Goal: Book appointment/travel/reservation

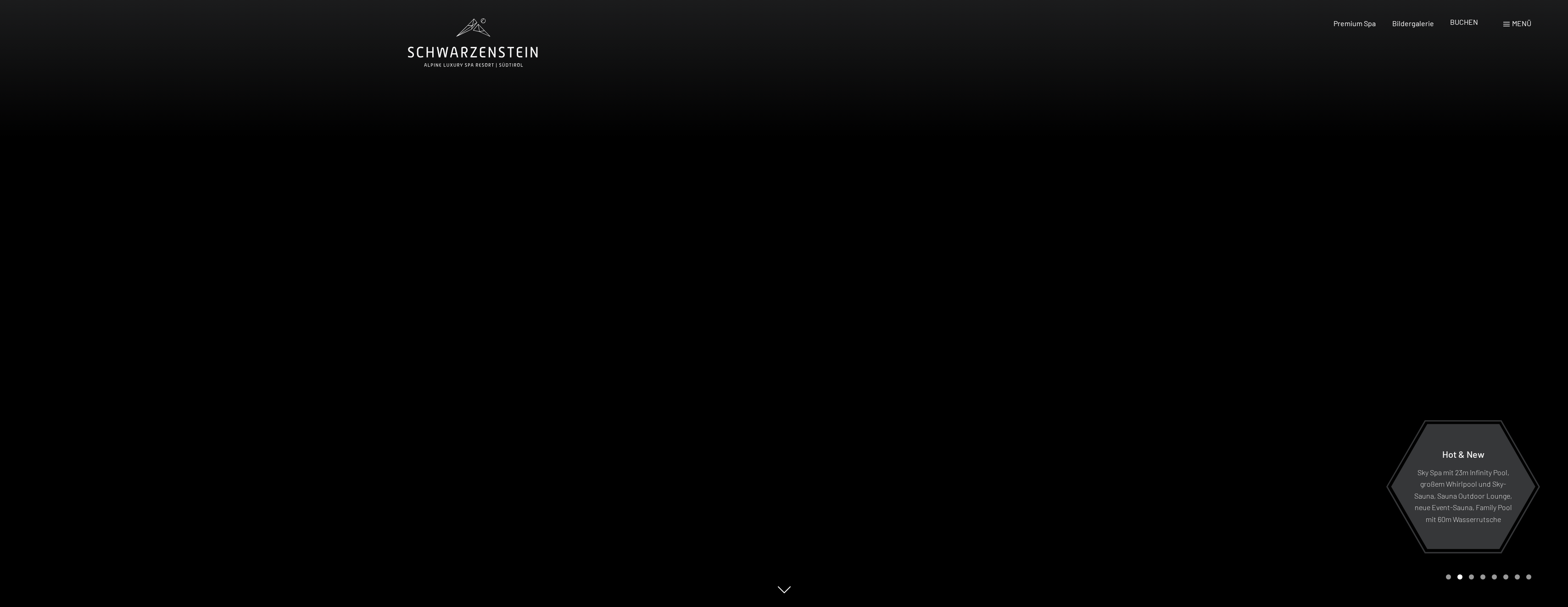
click at [1465, 24] on span "BUCHEN" at bounding box center [1464, 22] width 28 height 8
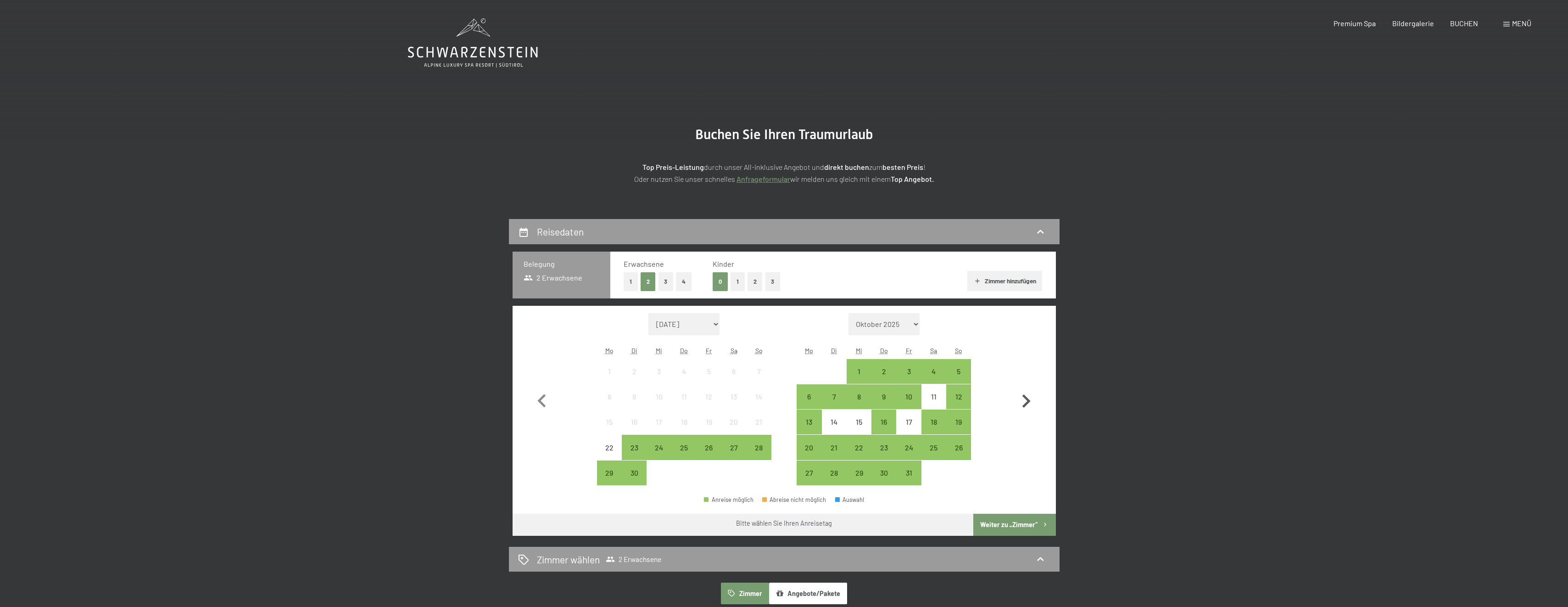
click at [1025, 401] on icon "button" at bounding box center [1026, 401] width 27 height 27
select select "[DATE]"
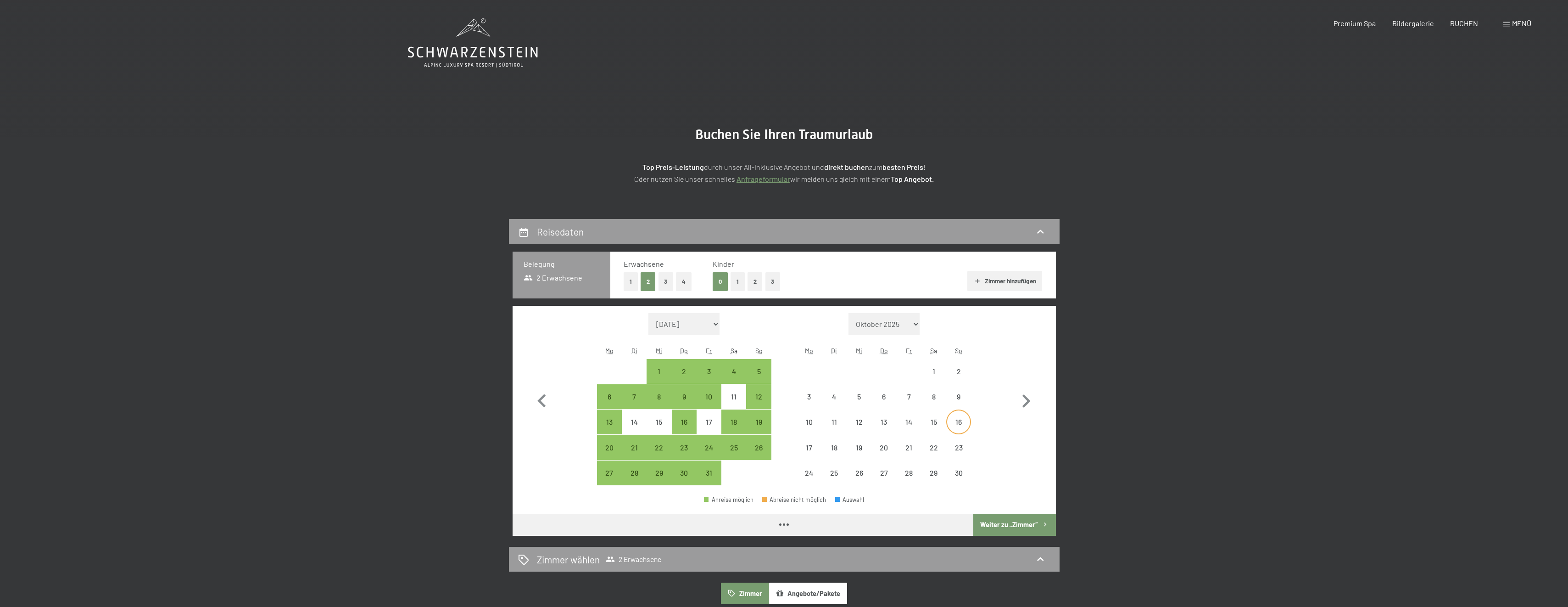
select select "[DATE]"
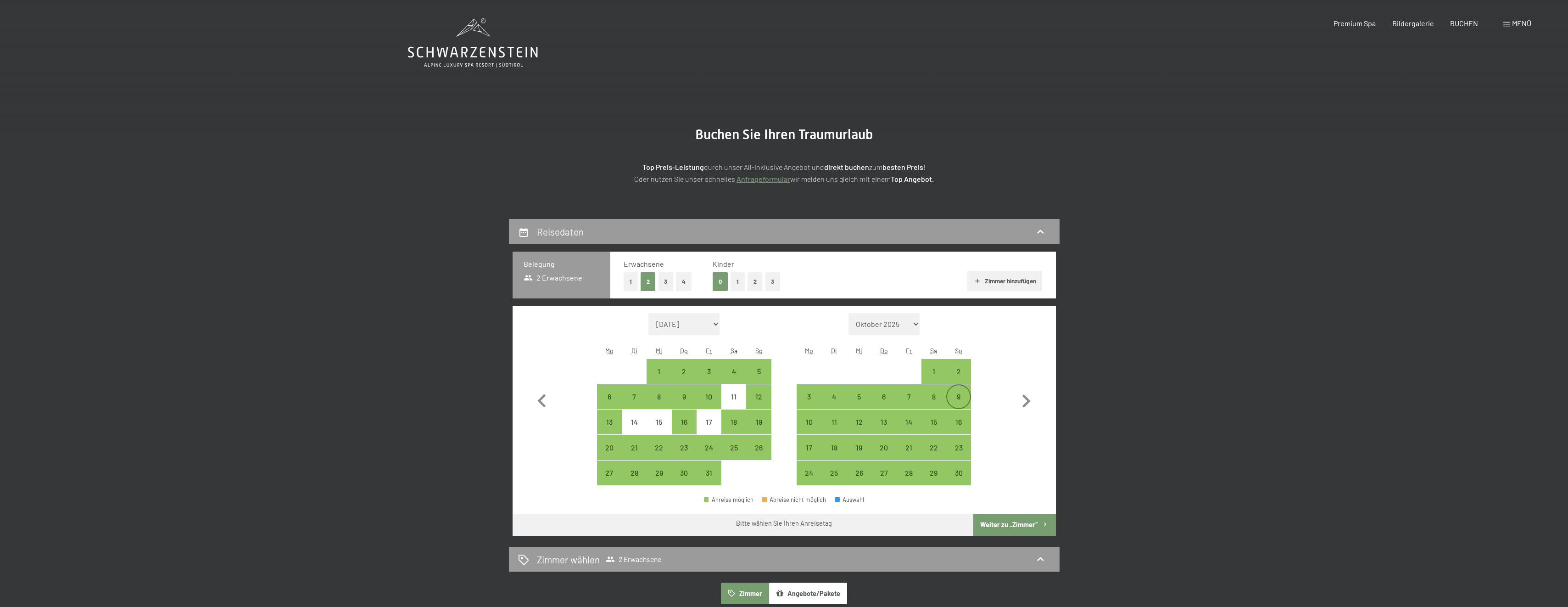
click at [956, 399] on div "9" at bounding box center [959, 404] width 23 height 23
select select "[DATE]"
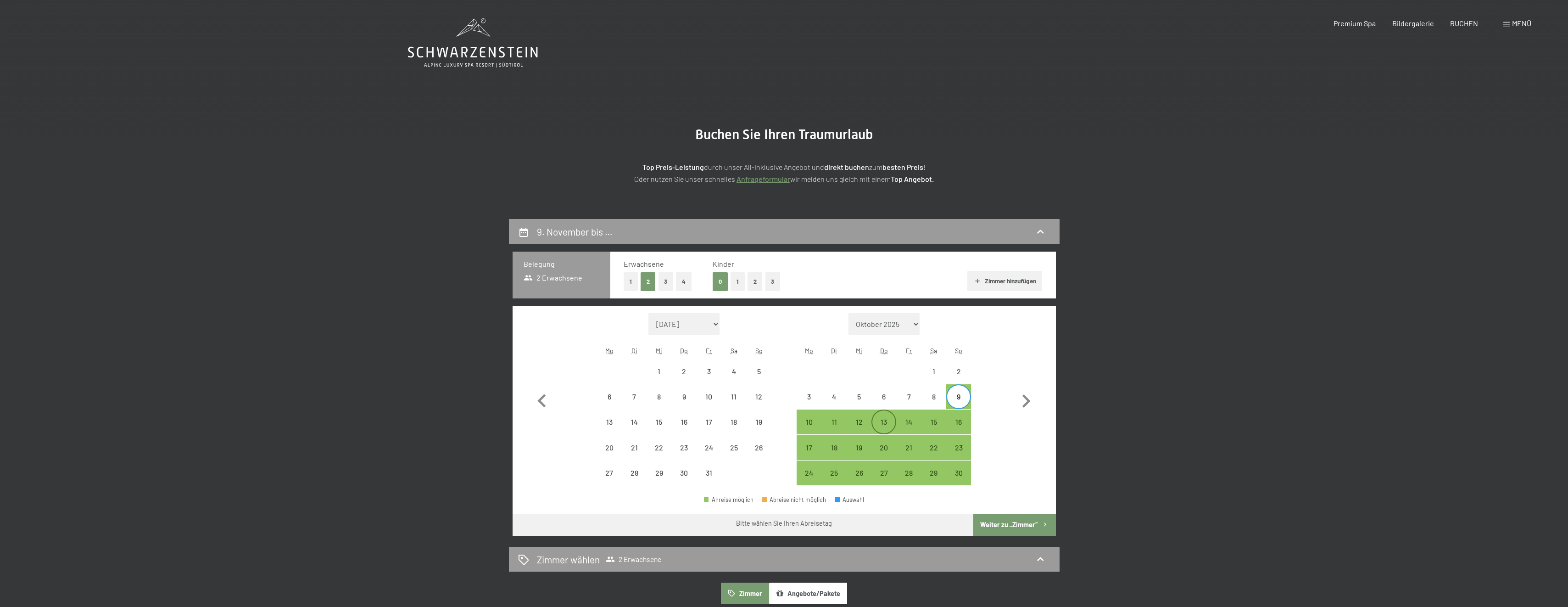
click at [885, 425] on div "13" at bounding box center [883, 430] width 23 height 23
select select "[DATE]"
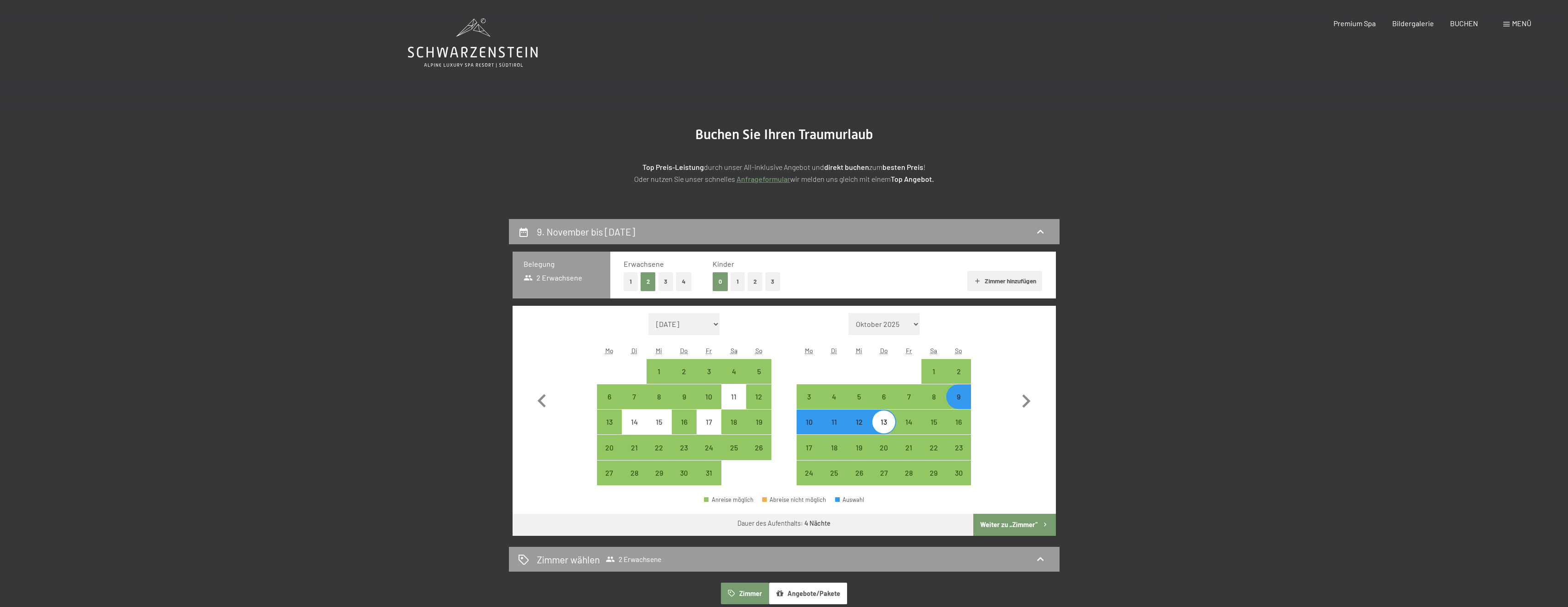
click at [631, 279] on button "1" at bounding box center [630, 281] width 14 height 19
select select "[DATE]"
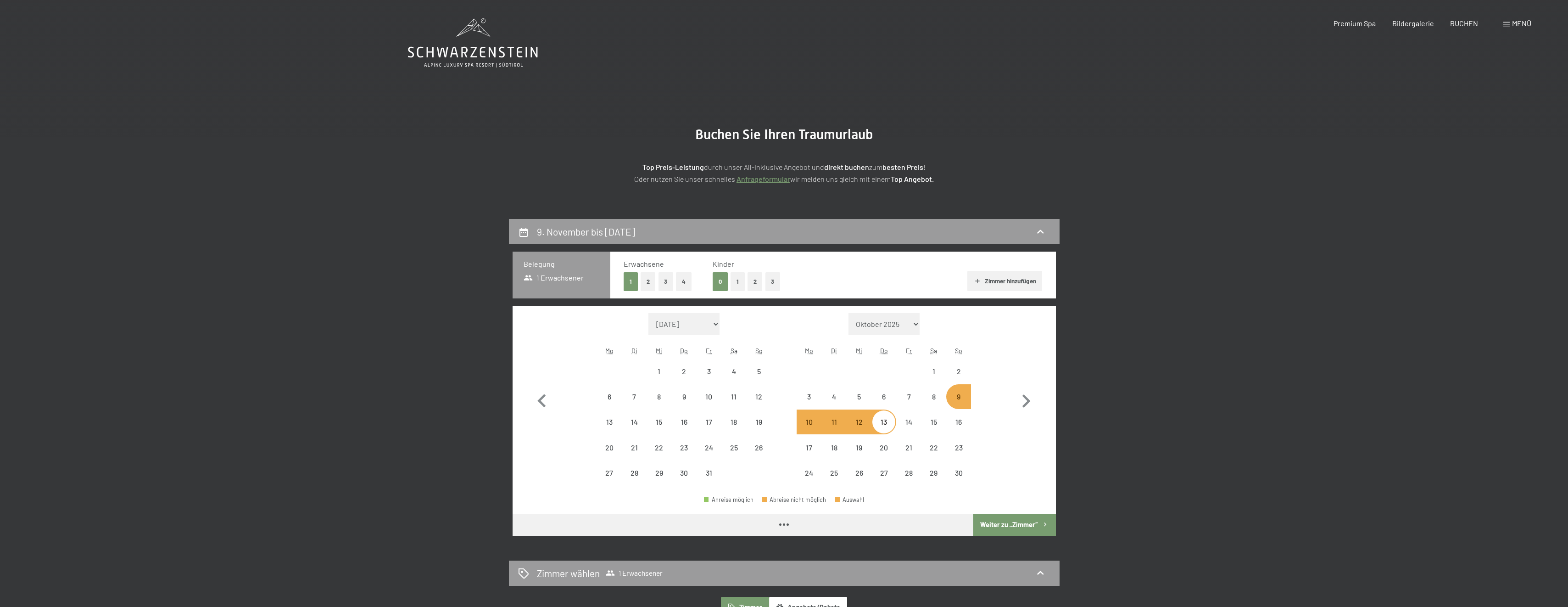
select select "[DATE]"
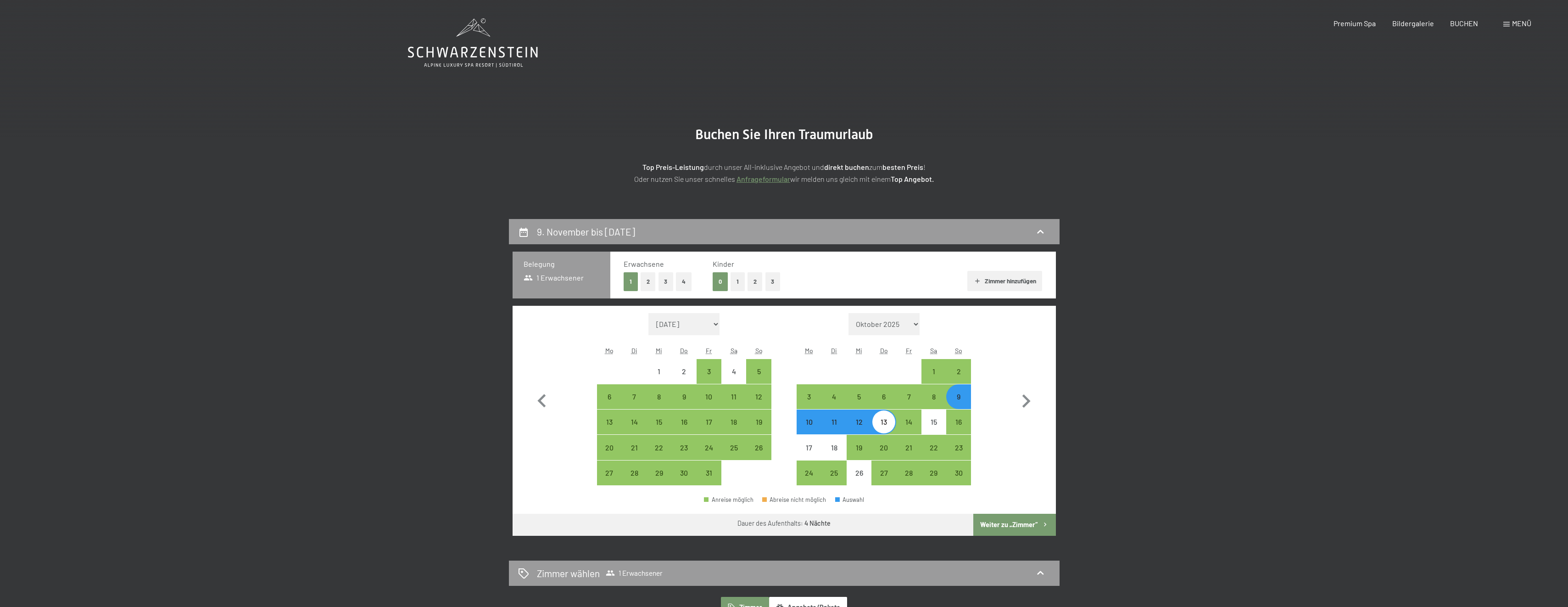
click at [1014, 523] on button "Weiter zu „Zimmer“" at bounding box center [1014, 525] width 82 height 22
select select "[DATE]"
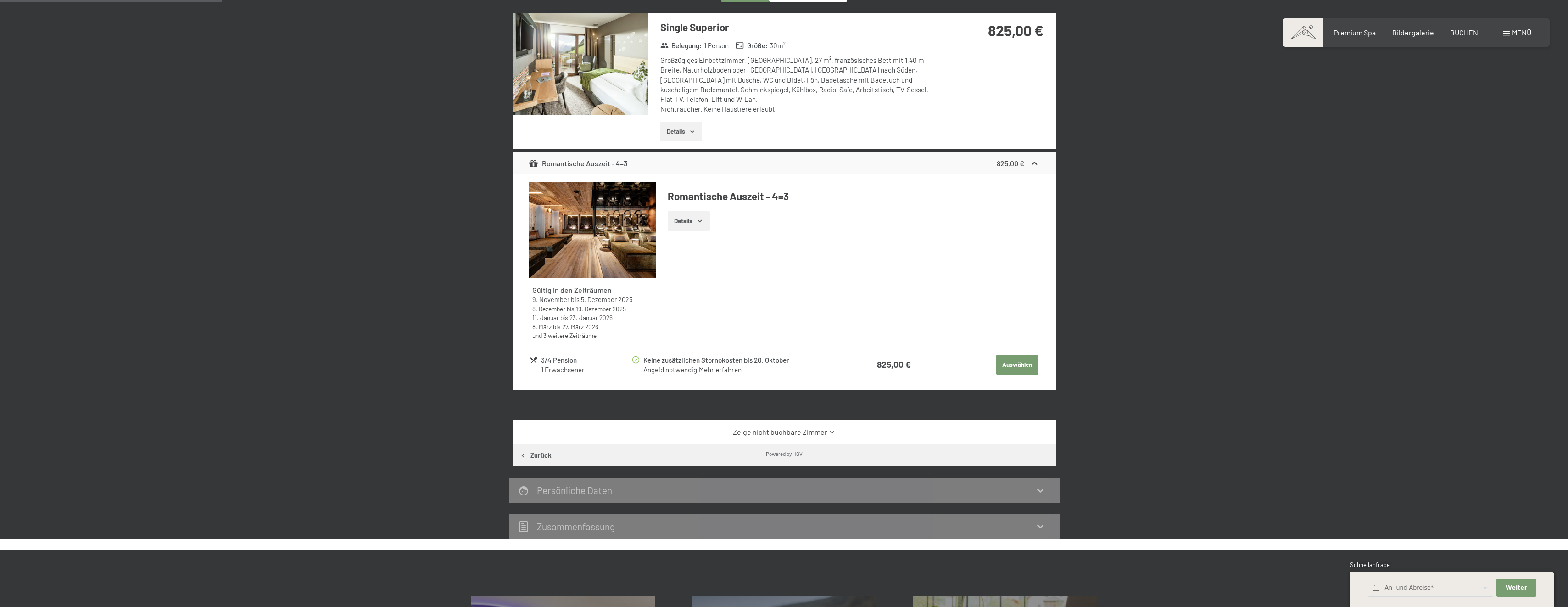
scroll to position [81, 0]
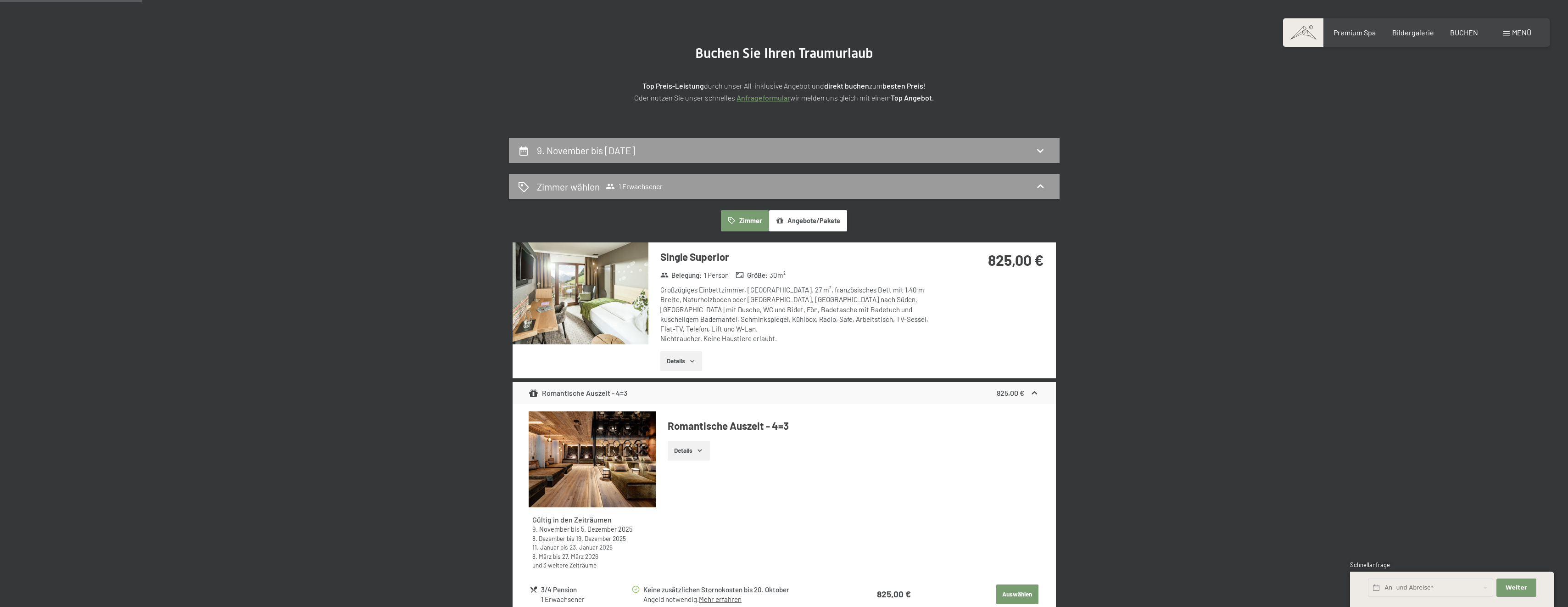
click at [744, 220] on button "Zimmer" at bounding box center [745, 221] width 47 height 21
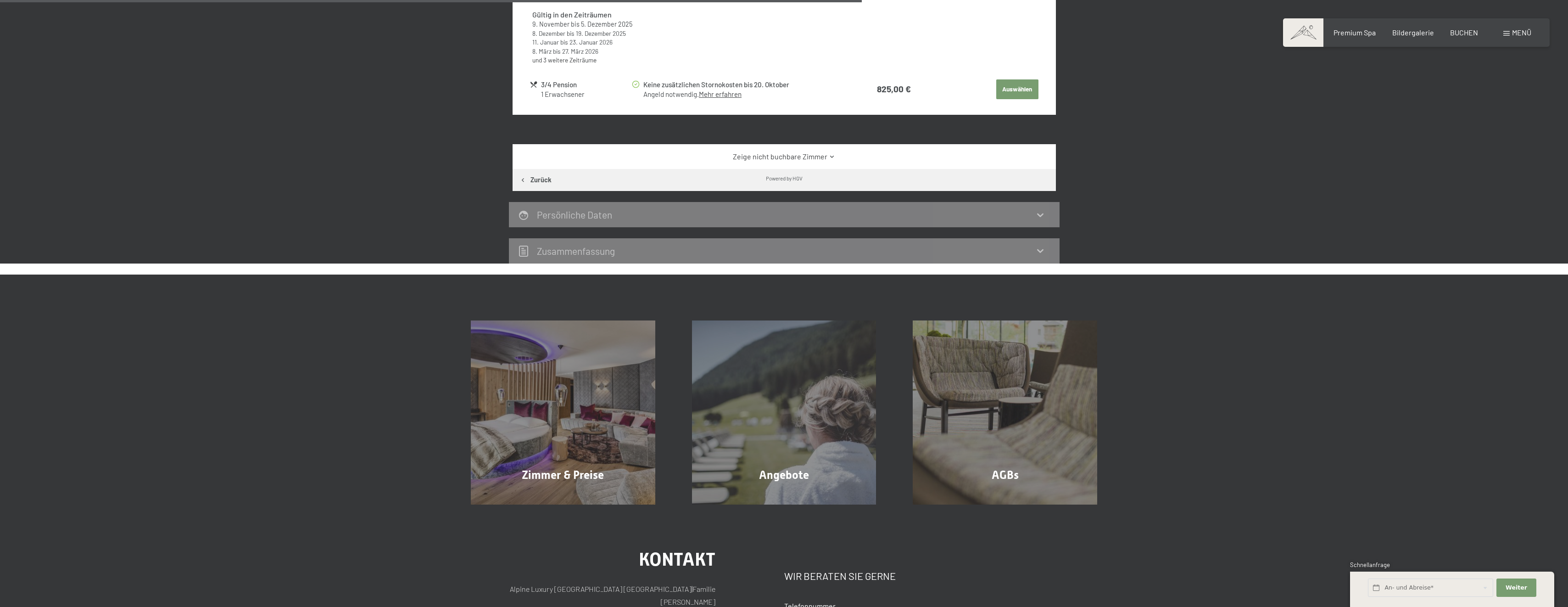
scroll to position [402, 0]
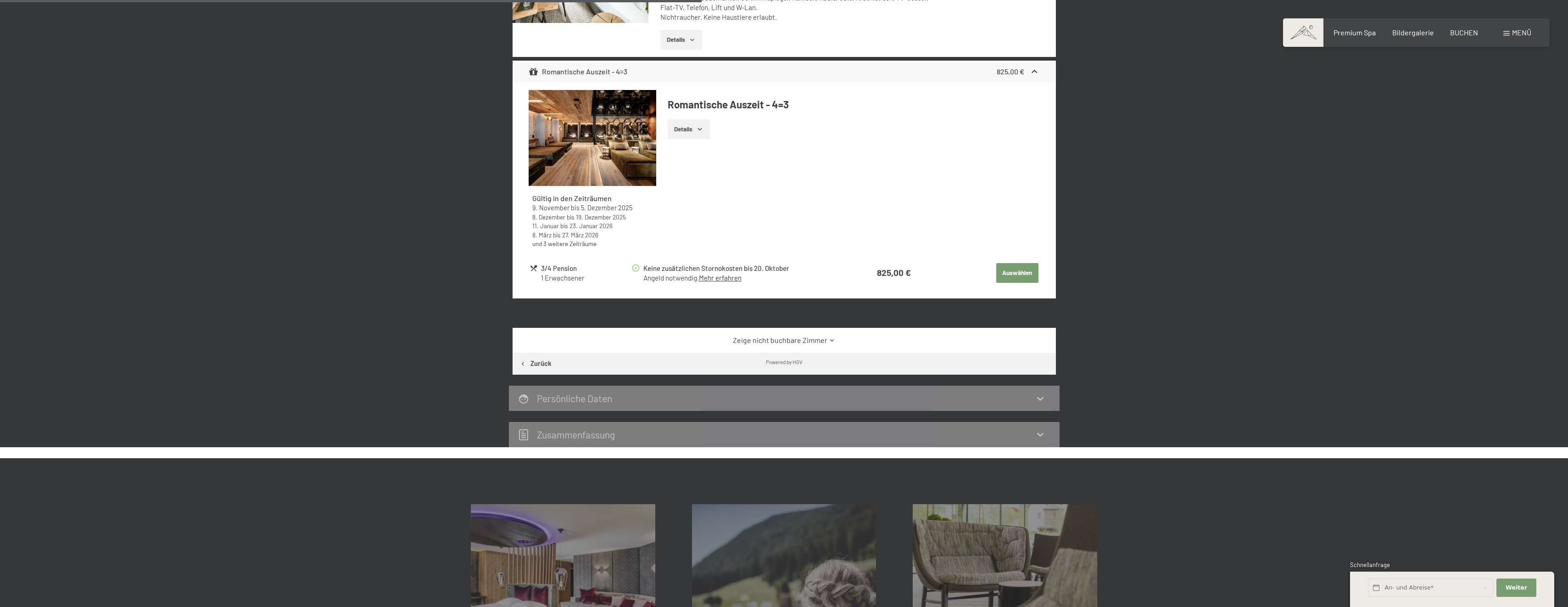
click at [832, 337] on icon at bounding box center [832, 340] width 7 height 7
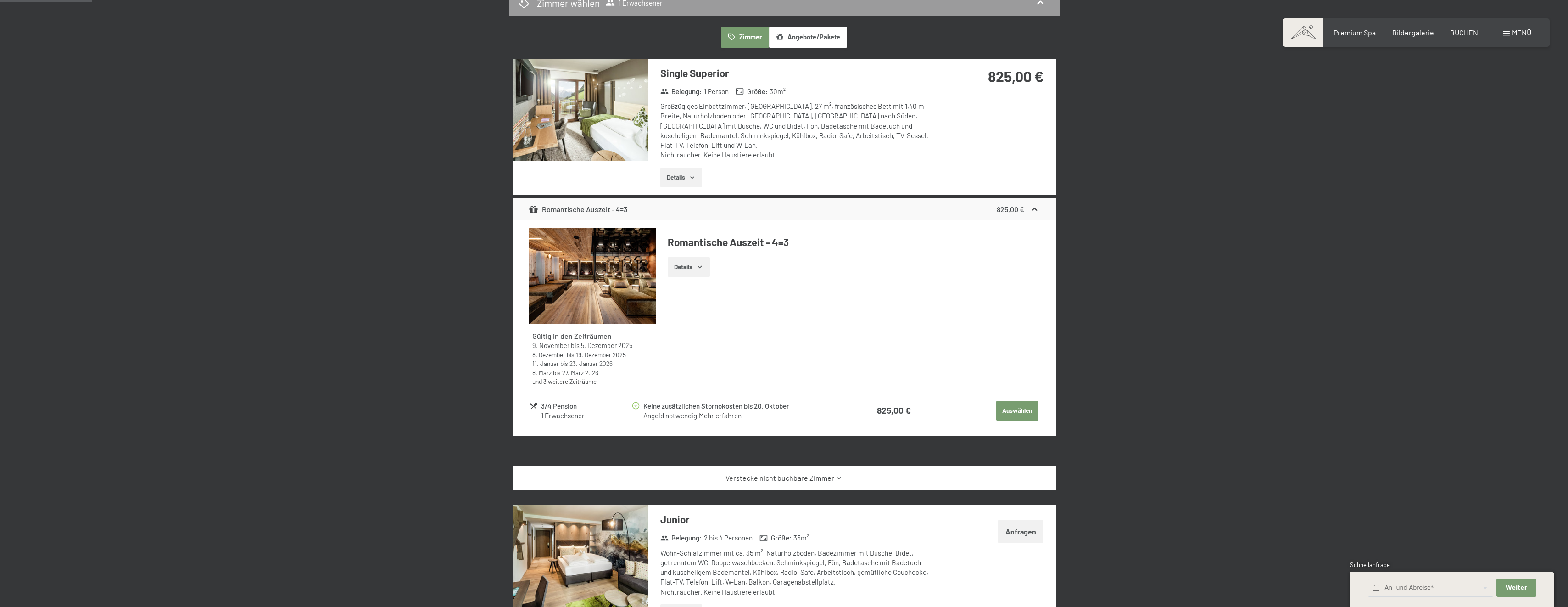
scroll to position [0, 0]
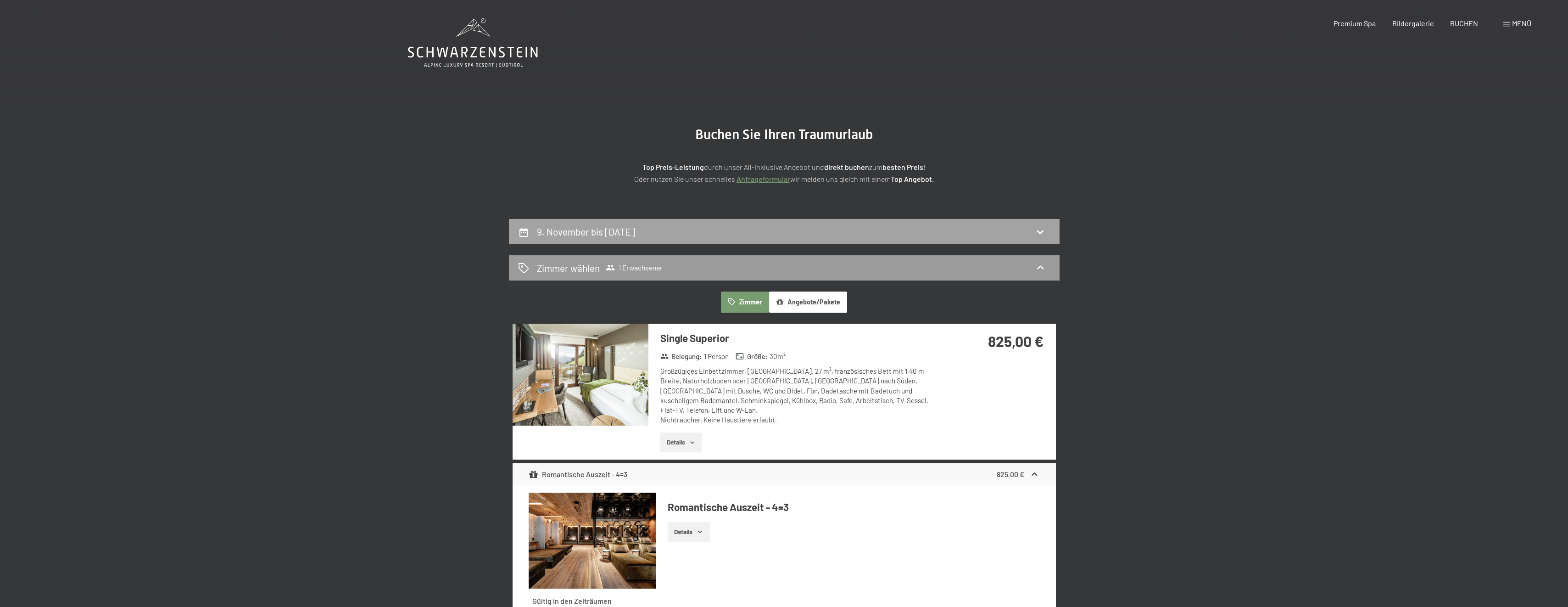
click at [1041, 227] on icon at bounding box center [1040, 232] width 11 height 11
select select "[DATE]"
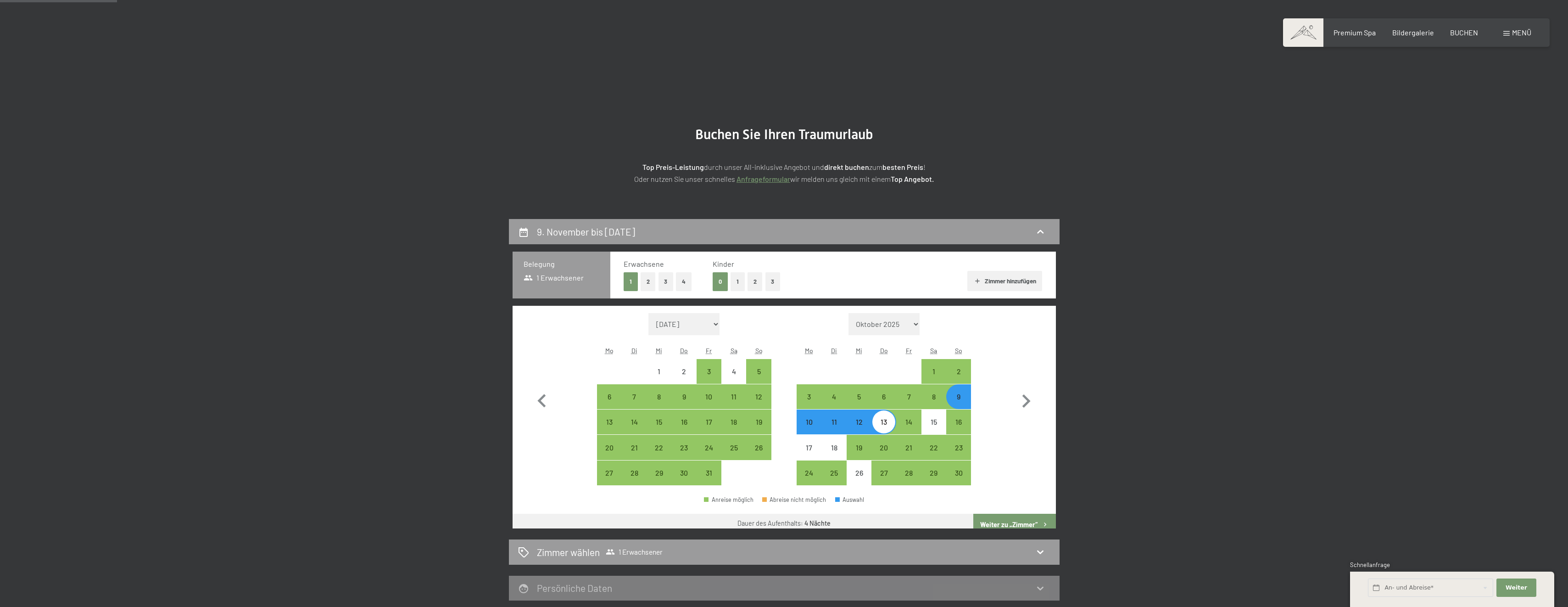
scroll to position [219, 0]
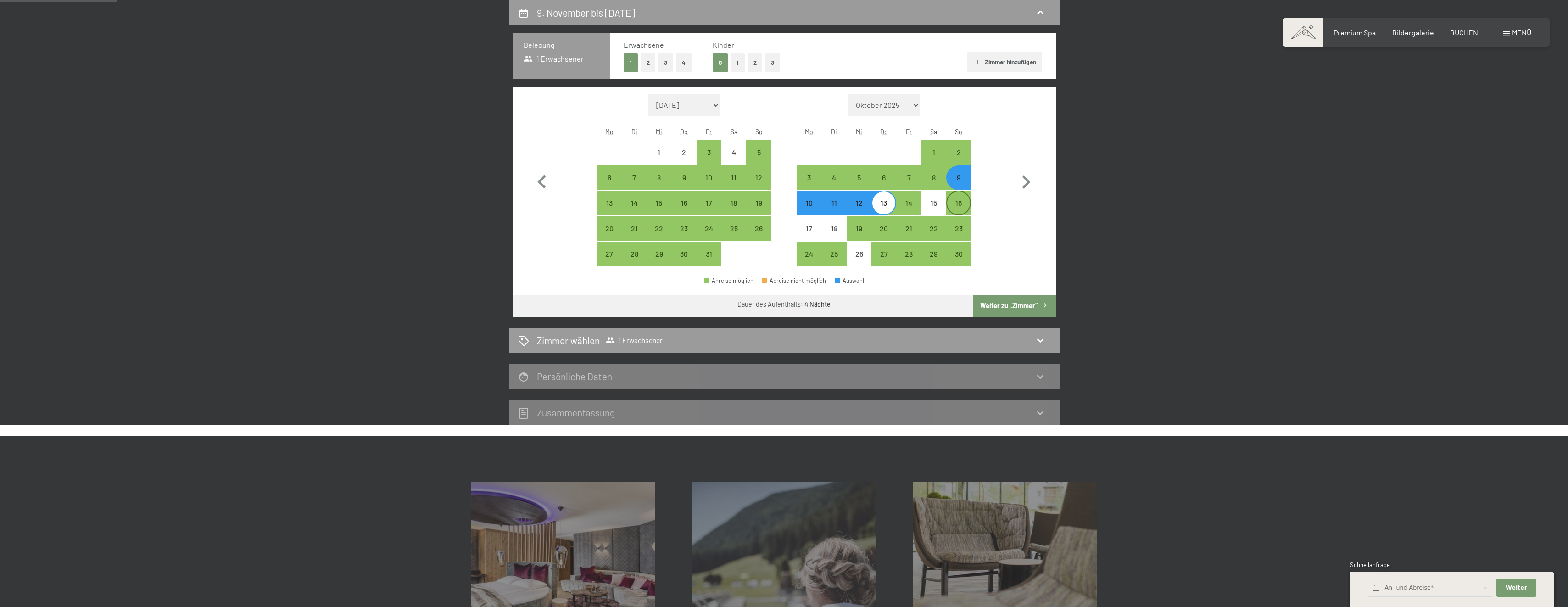
click at [956, 203] on div "16" at bounding box center [959, 210] width 23 height 23
select select "[DATE]"
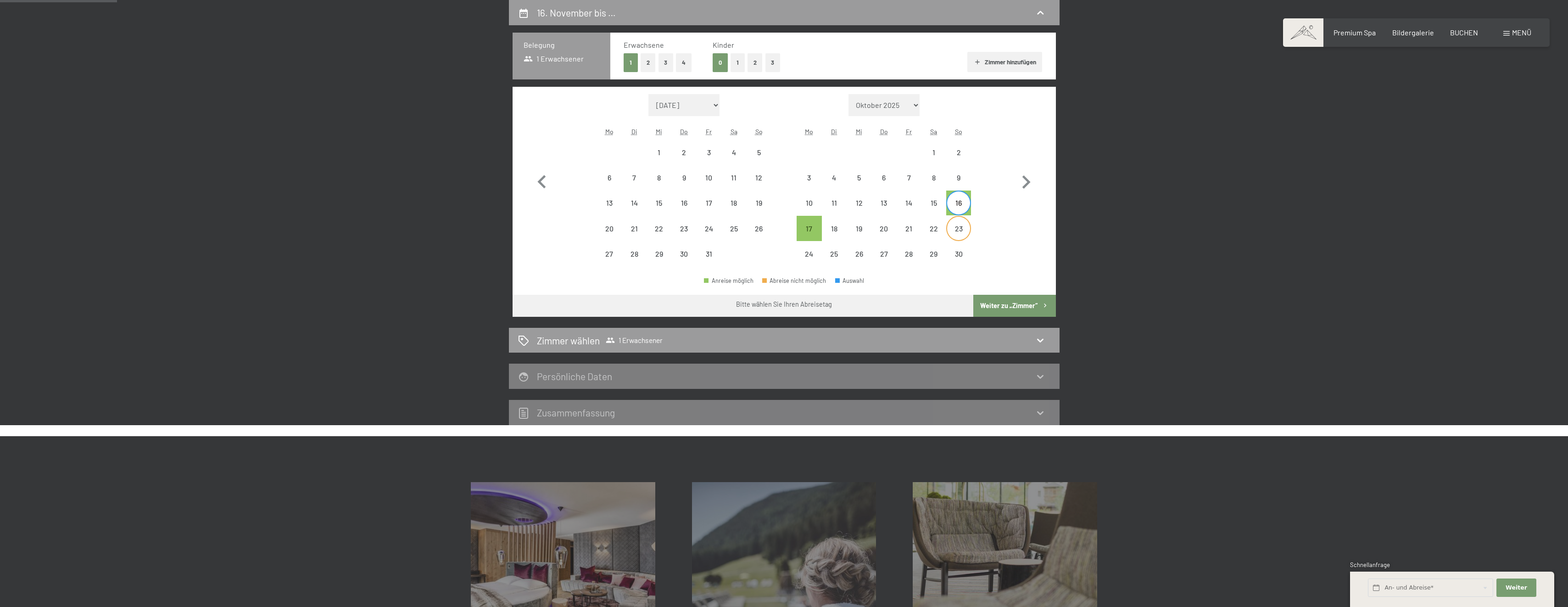
click at [965, 232] on div "23" at bounding box center [959, 236] width 23 height 23
select select "[DATE]"
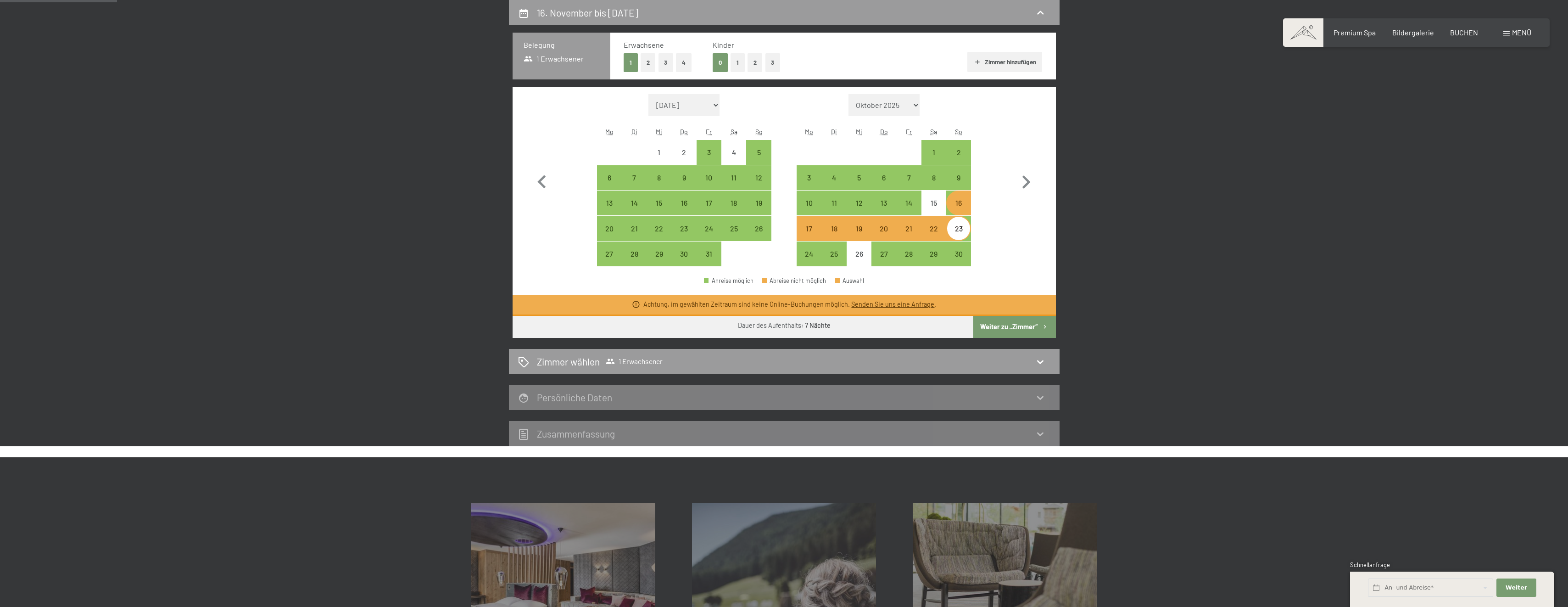
click at [963, 210] on div "16" at bounding box center [959, 210] width 23 height 23
select select "[DATE]"
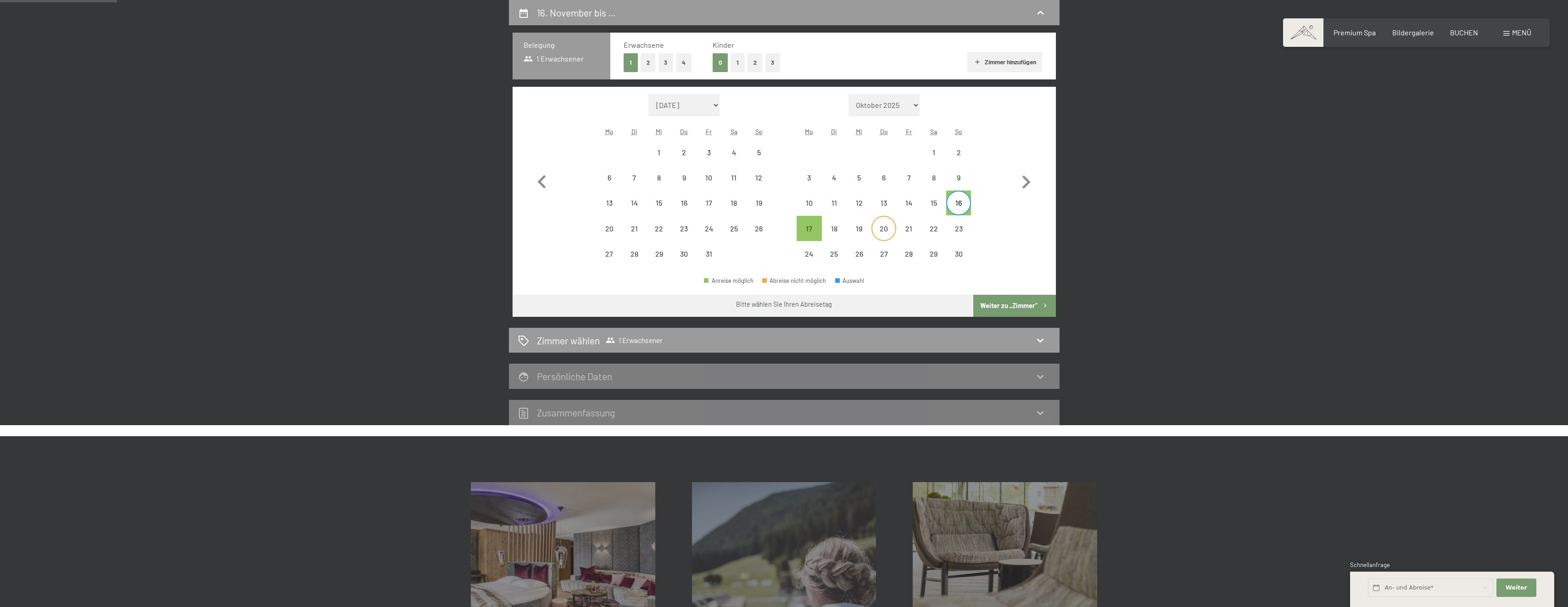
click at [883, 230] on div "20" at bounding box center [883, 236] width 23 height 23
select select "[DATE]"
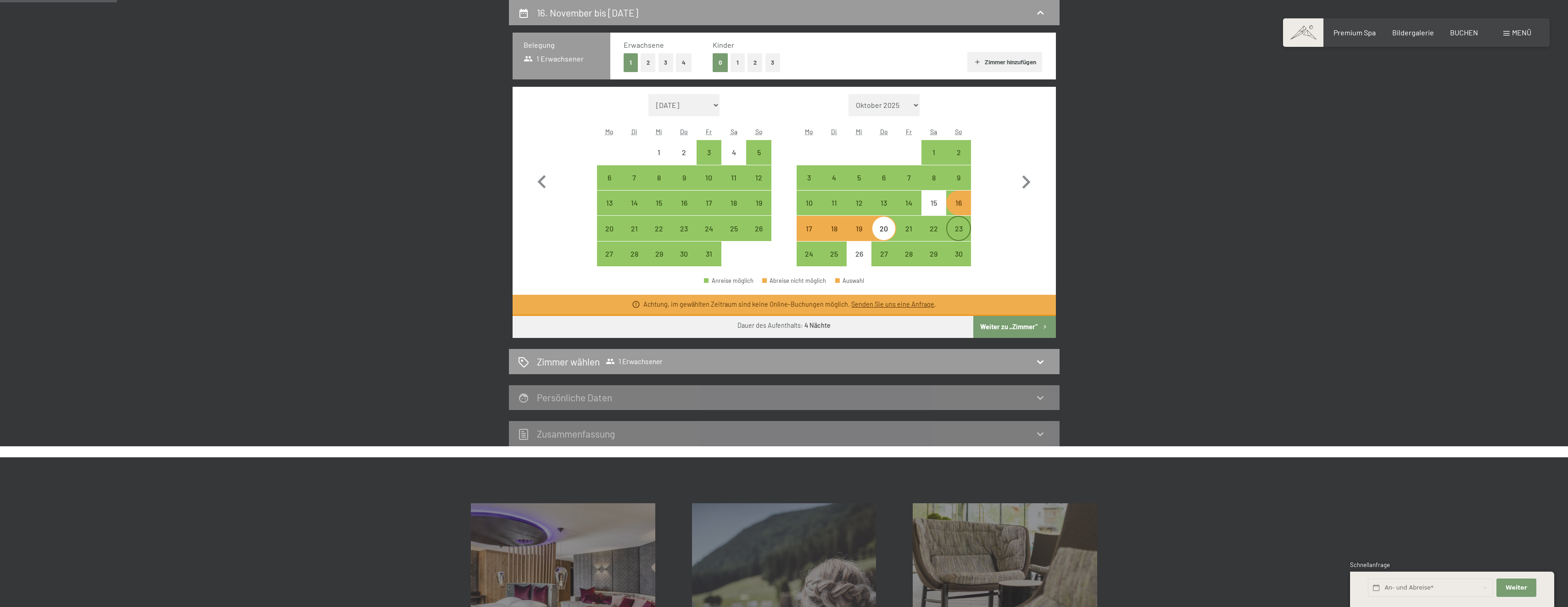
click at [955, 226] on div "23" at bounding box center [959, 236] width 23 height 23
select select "[DATE]"
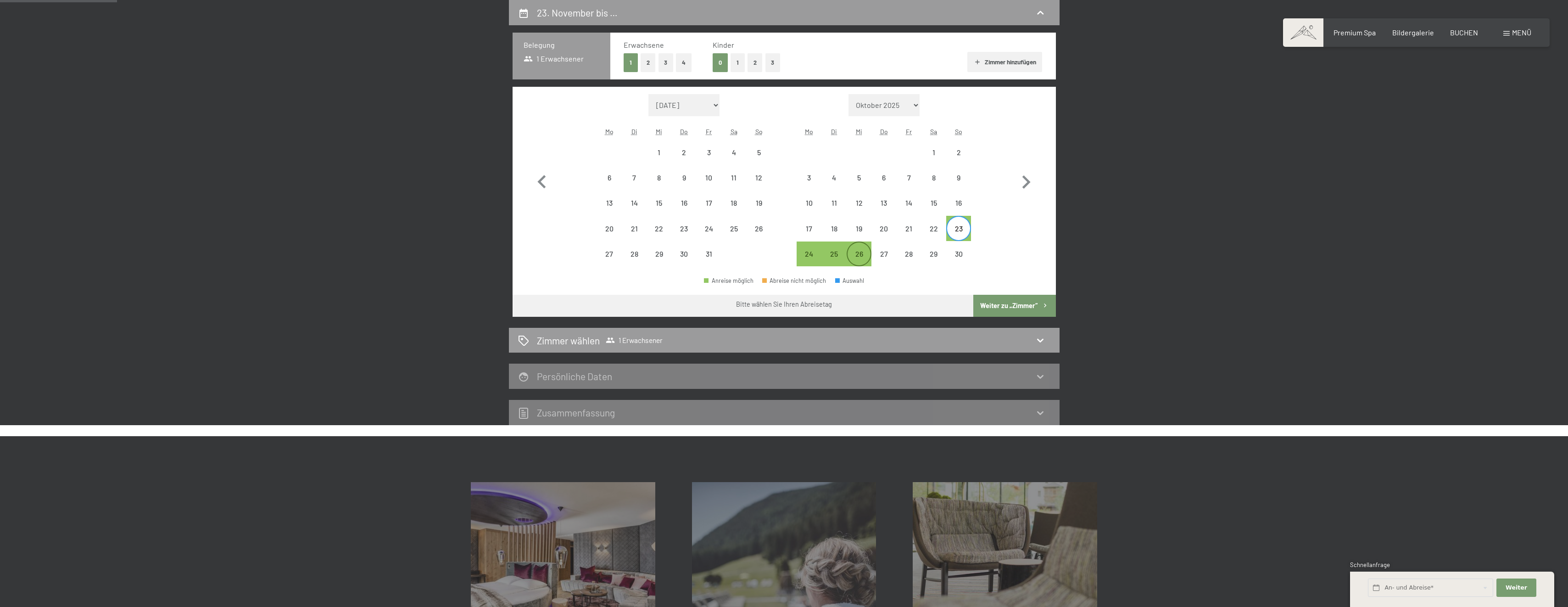
click at [863, 256] on div "26" at bounding box center [859, 261] width 23 height 23
select select "[DATE]"
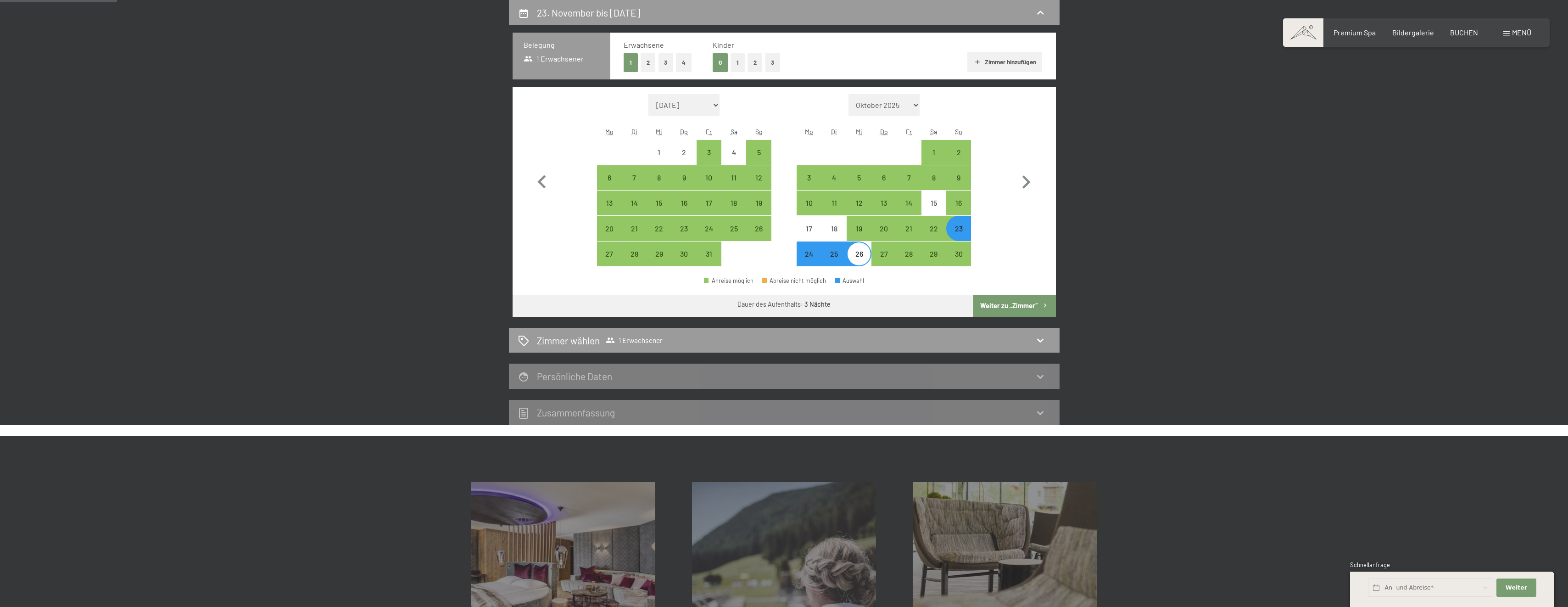
click at [960, 231] on div "23" at bounding box center [959, 236] width 23 height 23
select select "[DATE]"
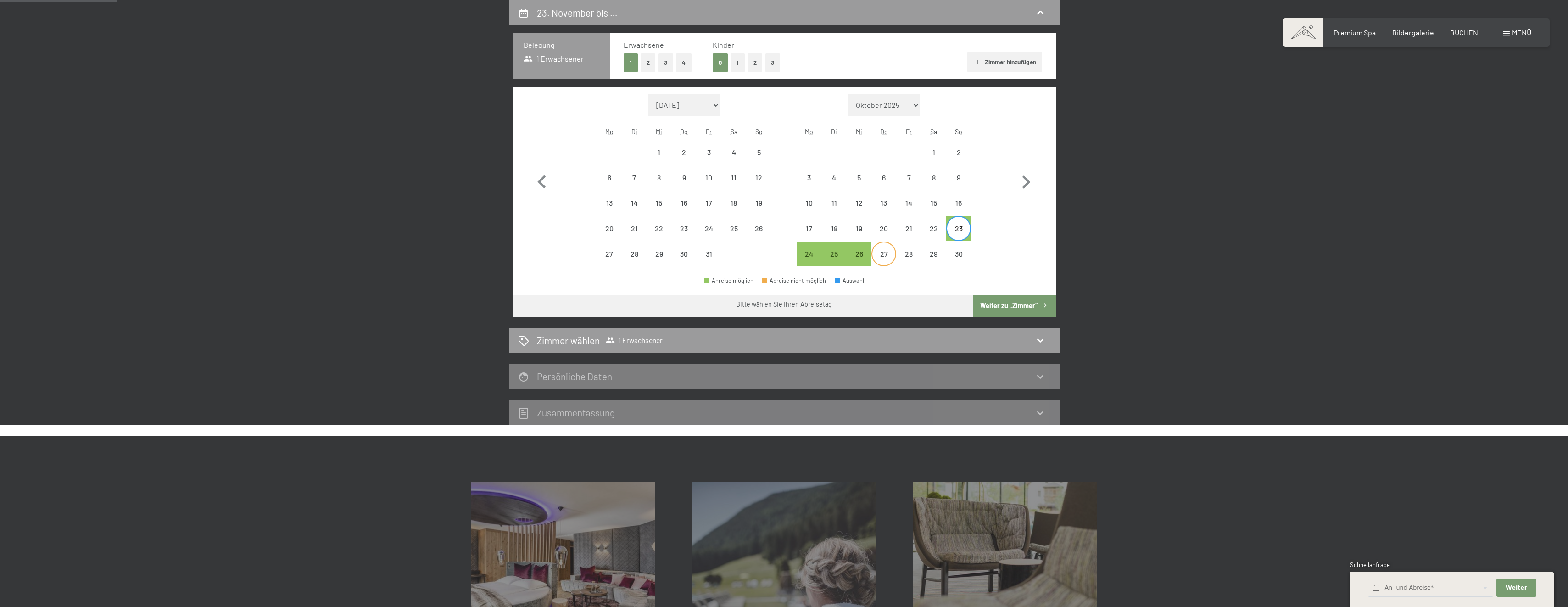
click at [888, 258] on div "27" at bounding box center [883, 261] width 23 height 23
select select "[DATE]"
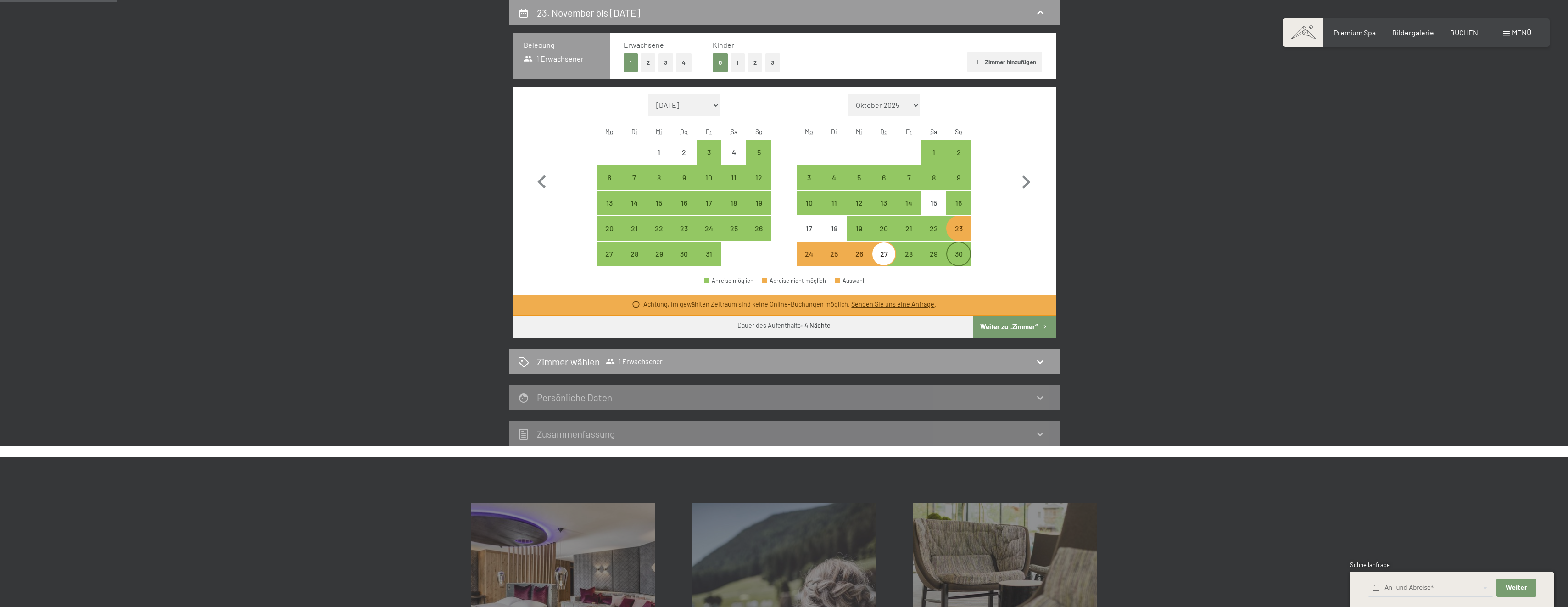
click at [956, 255] on div "30" at bounding box center [959, 261] width 23 height 23
select select "[DATE]"
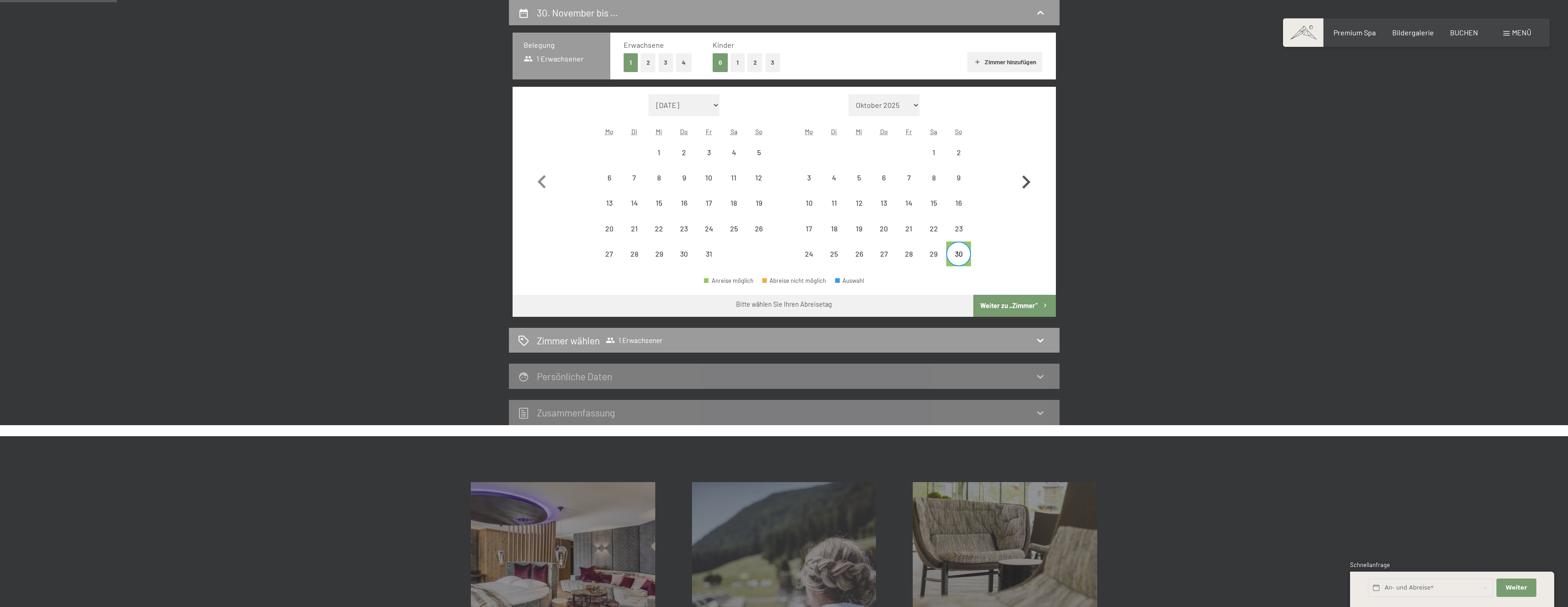
click at [1026, 180] on icon "button" at bounding box center [1026, 182] width 8 height 13
select select "[DATE]"
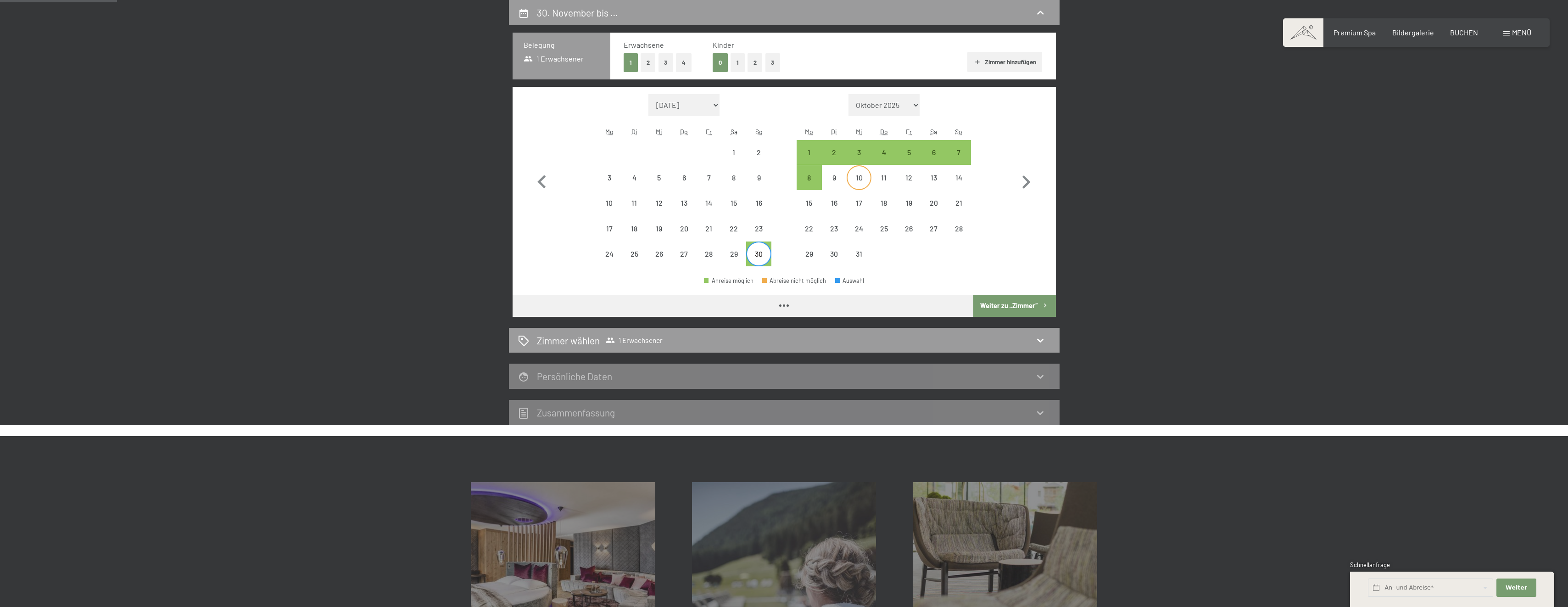
select select "[DATE]"
click at [885, 156] on div "4" at bounding box center [883, 160] width 23 height 23
select select "[DATE]"
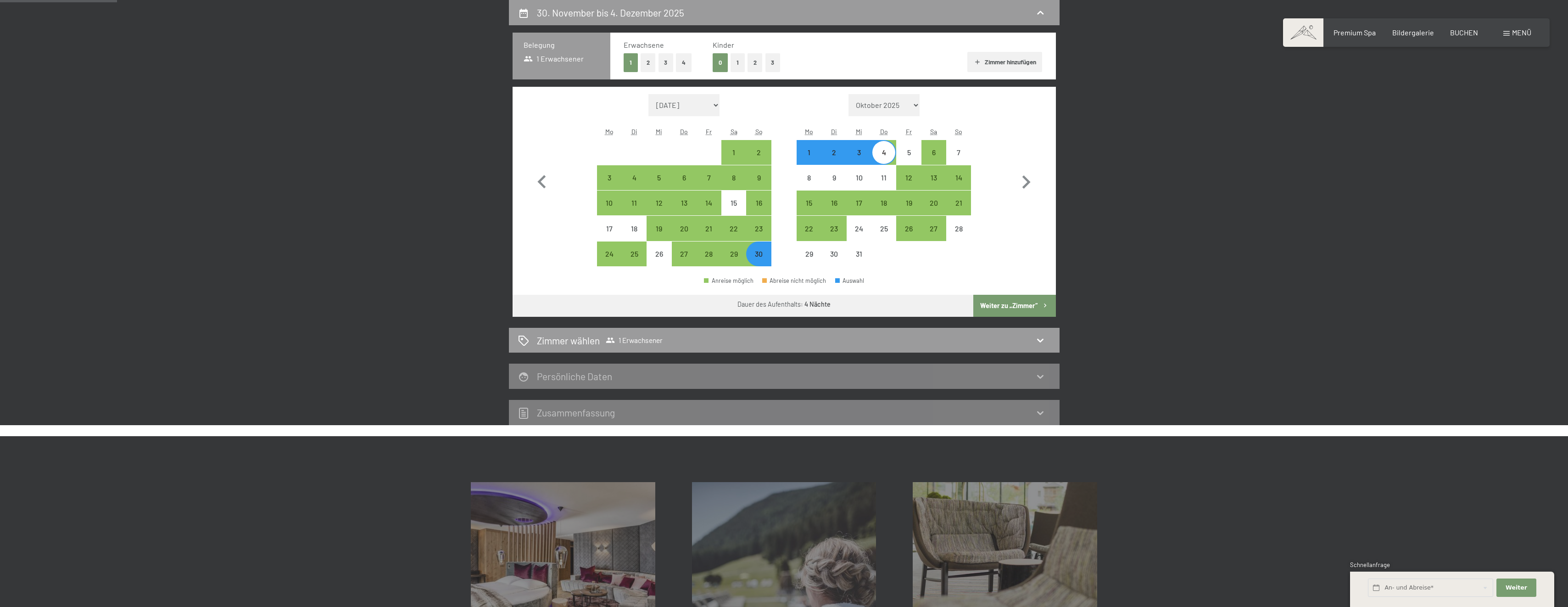
click at [1013, 304] on button "Weiter zu „Zimmer“" at bounding box center [1014, 306] width 82 height 22
select select "[DATE]"
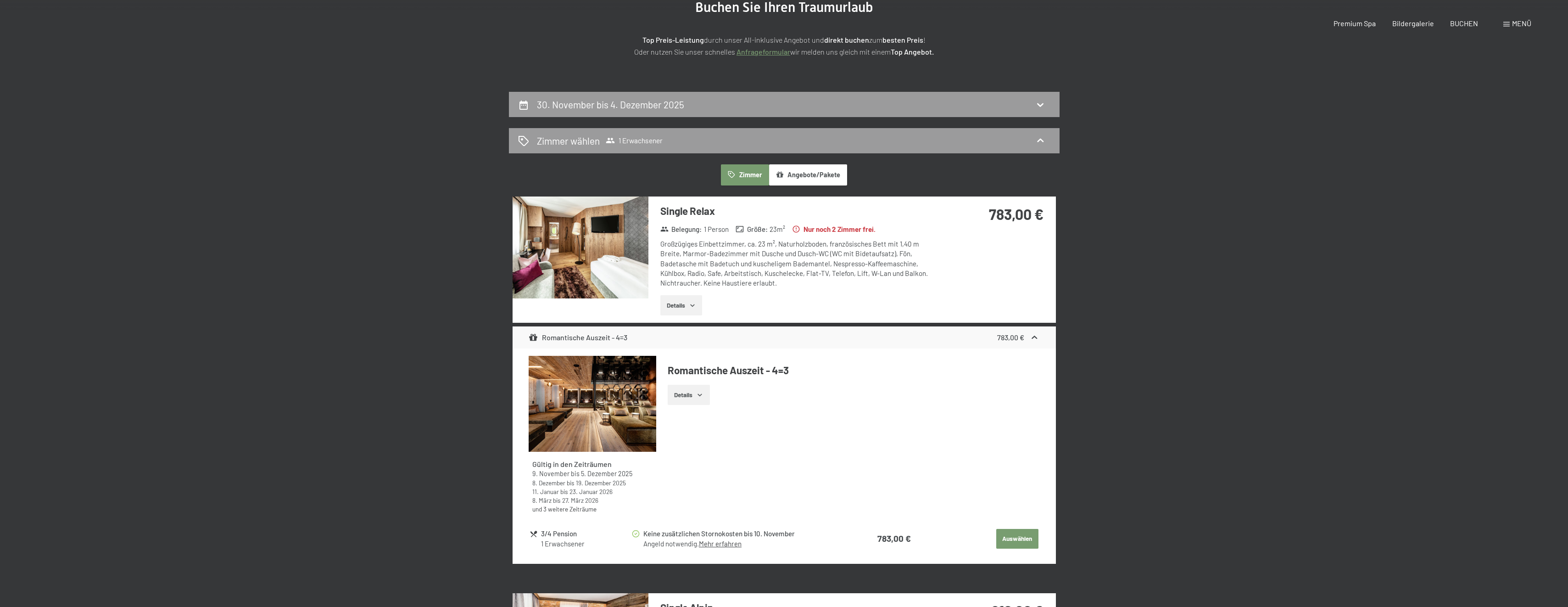
scroll to position [0, 0]
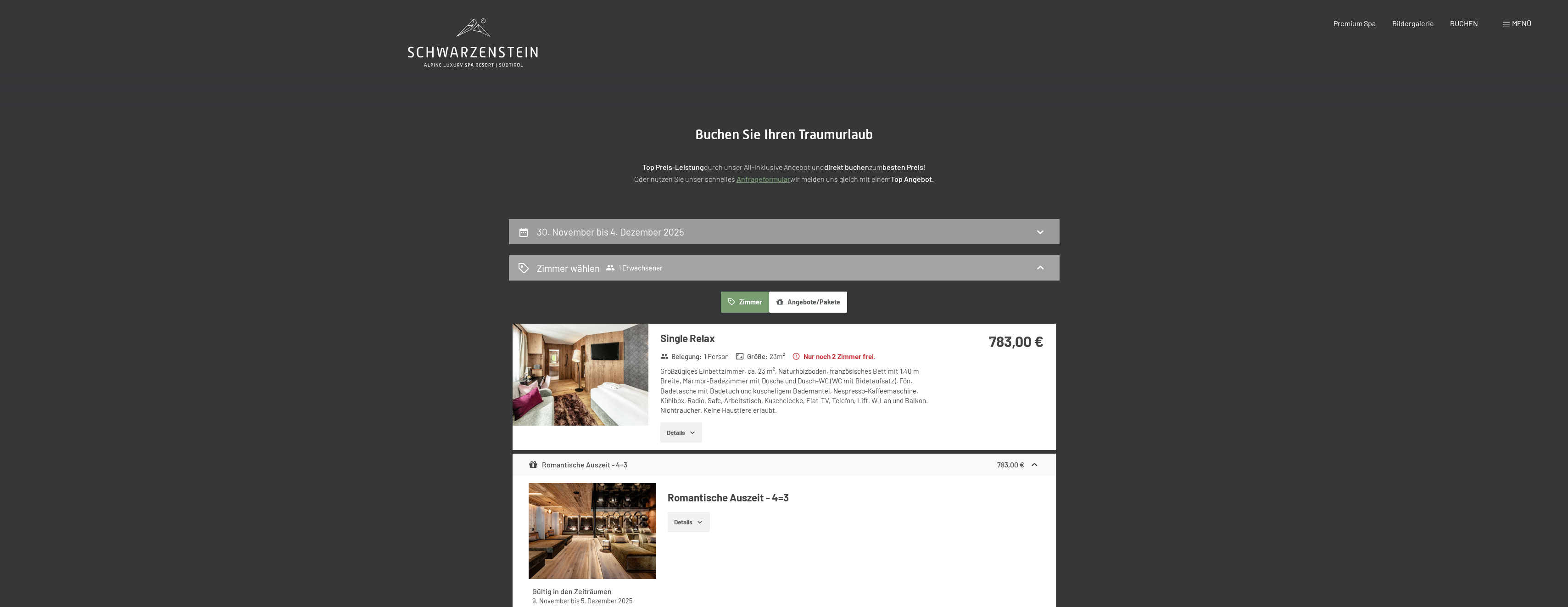
click at [1039, 264] on icon at bounding box center [1040, 268] width 11 height 11
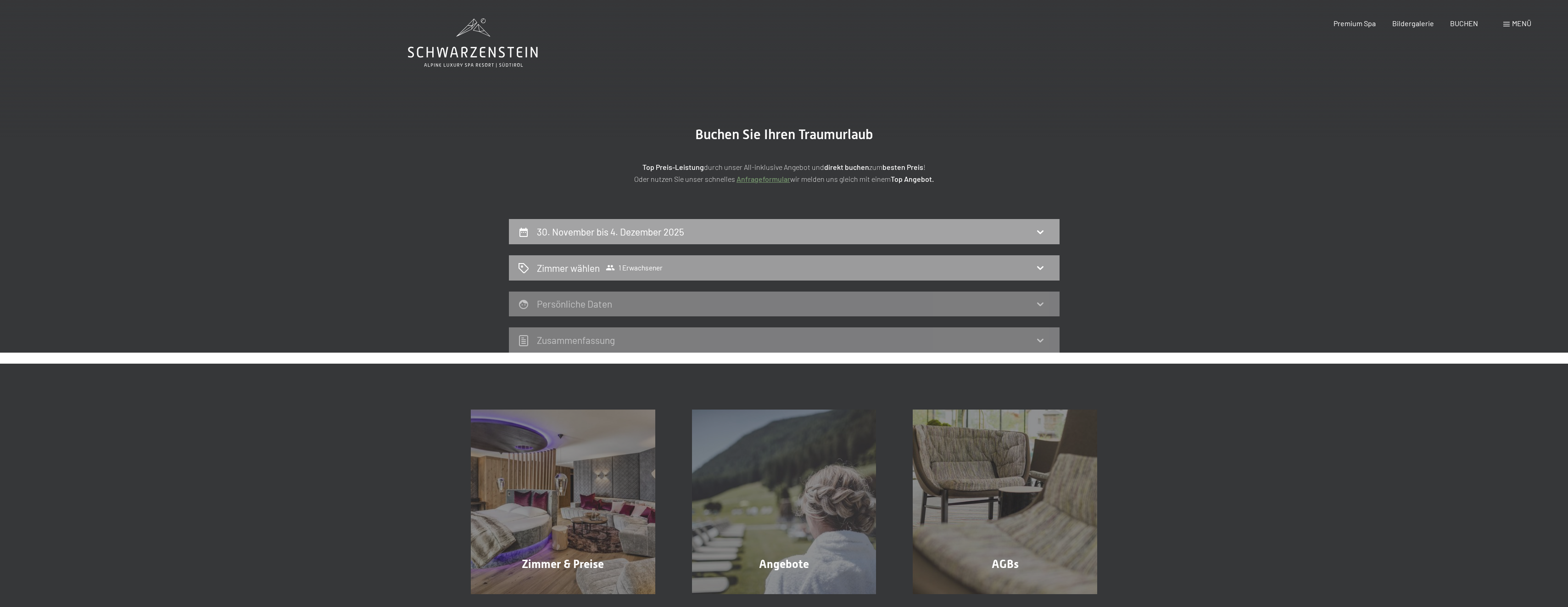
click at [1040, 235] on icon at bounding box center [1040, 232] width 11 height 11
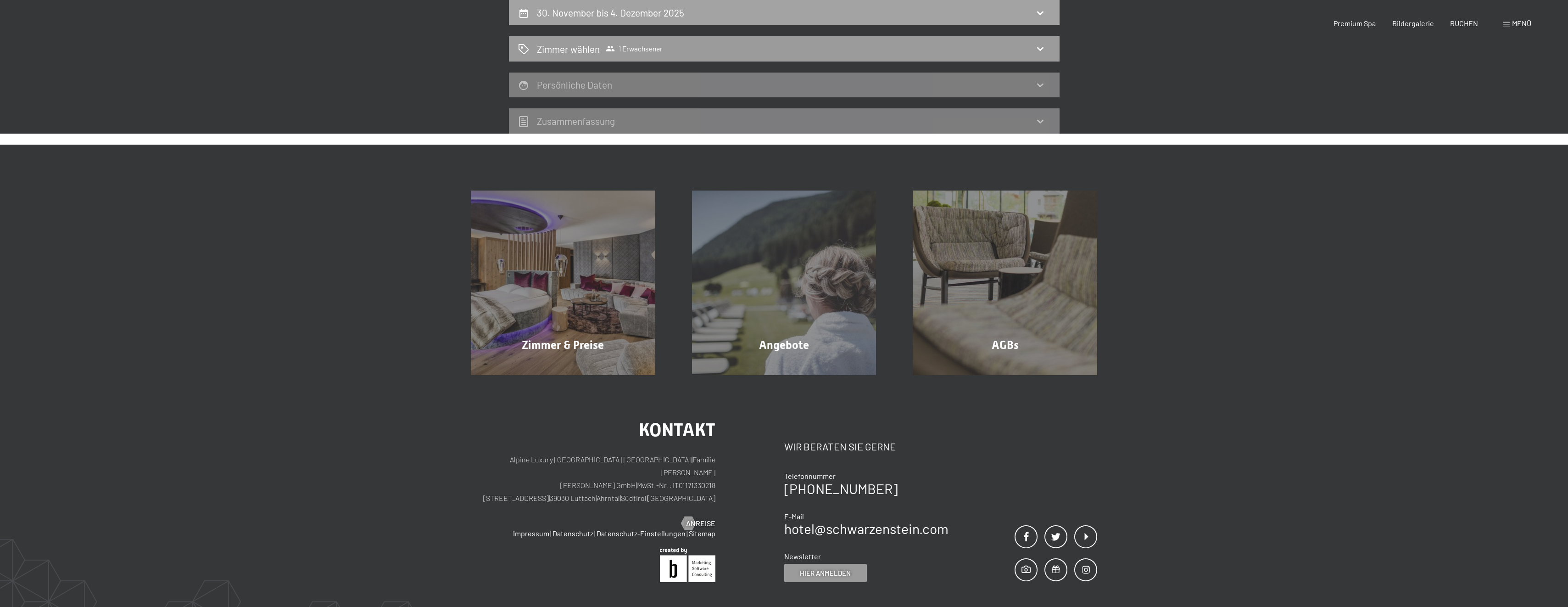
select select "[DATE]"
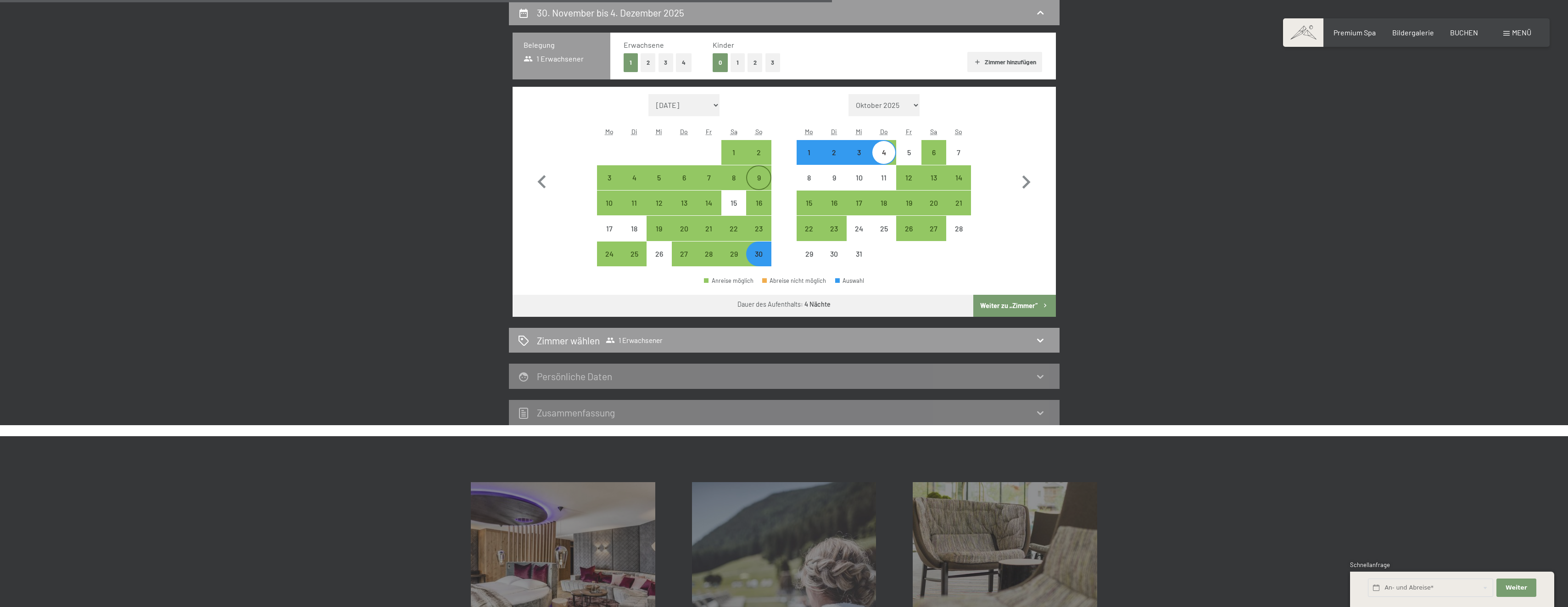
click at [760, 176] on div "9" at bounding box center [758, 185] width 23 height 23
select select "[DATE]"
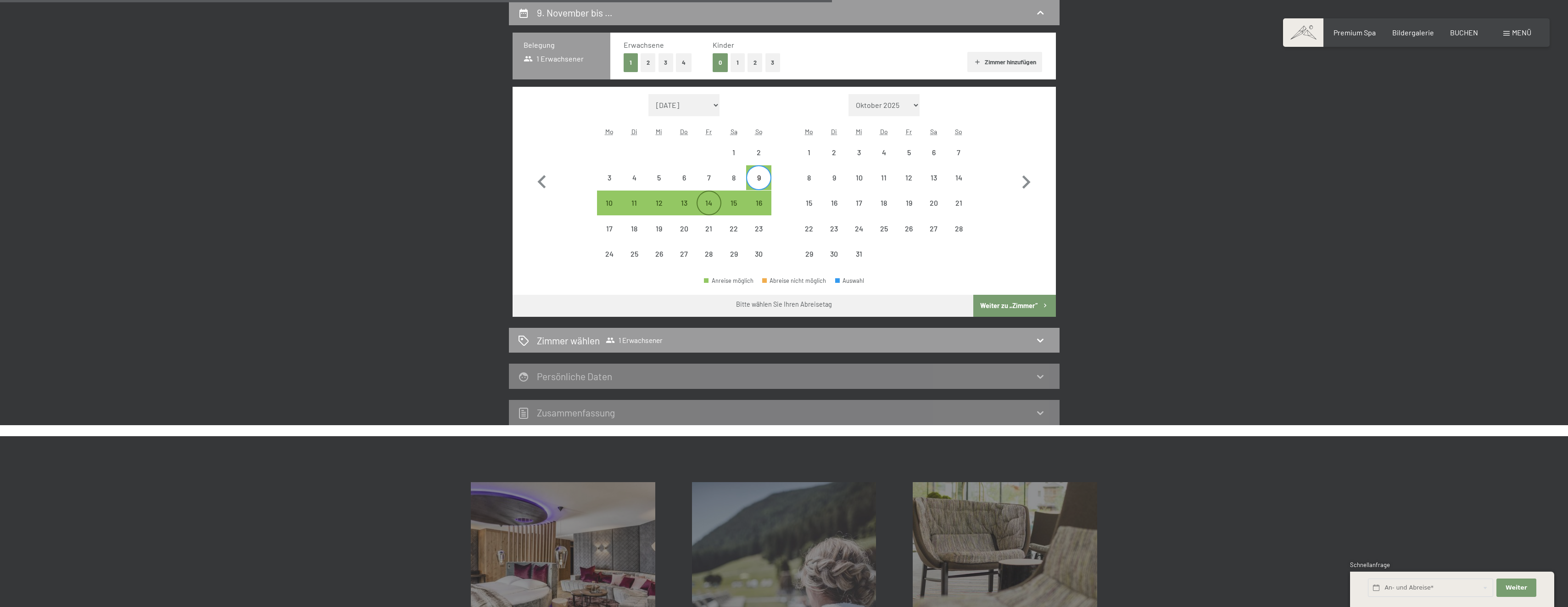
click at [710, 207] on div "14" at bounding box center [709, 210] width 23 height 23
select select "[DATE]"
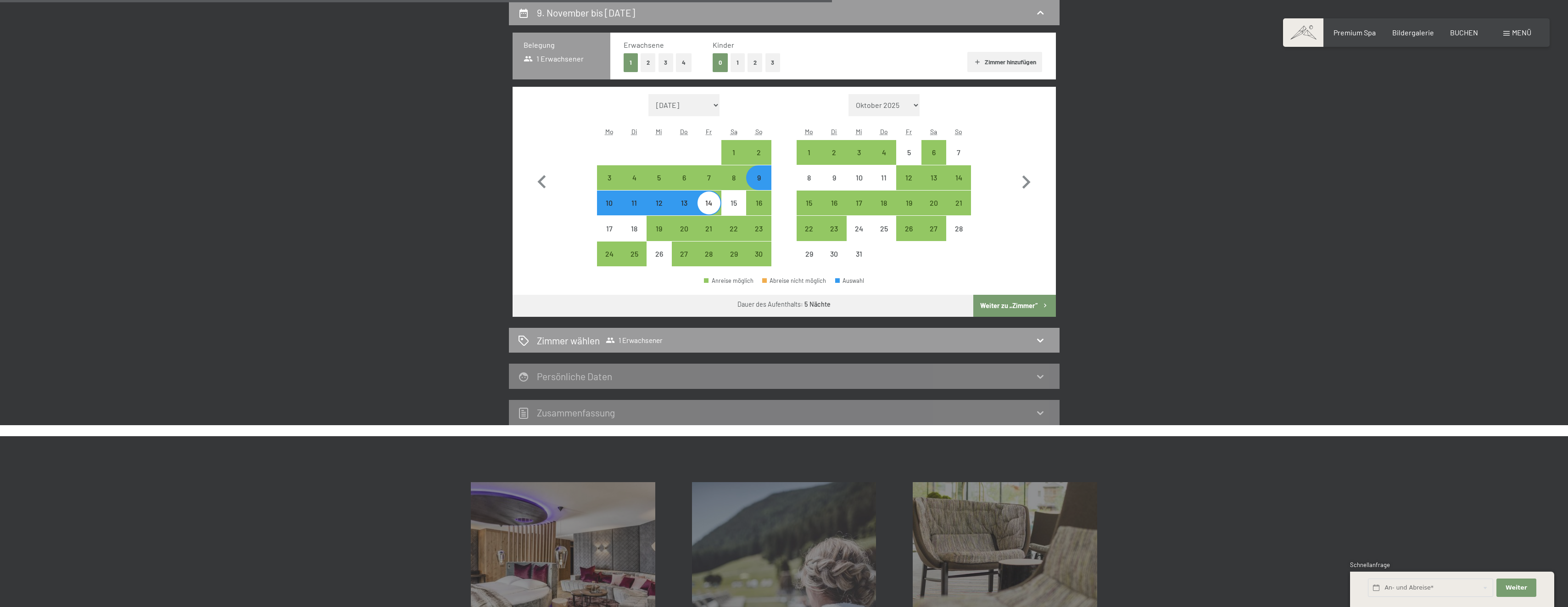
click at [646, 61] on button "2" at bounding box center [649, 62] width 15 height 19
select select "[DATE]"
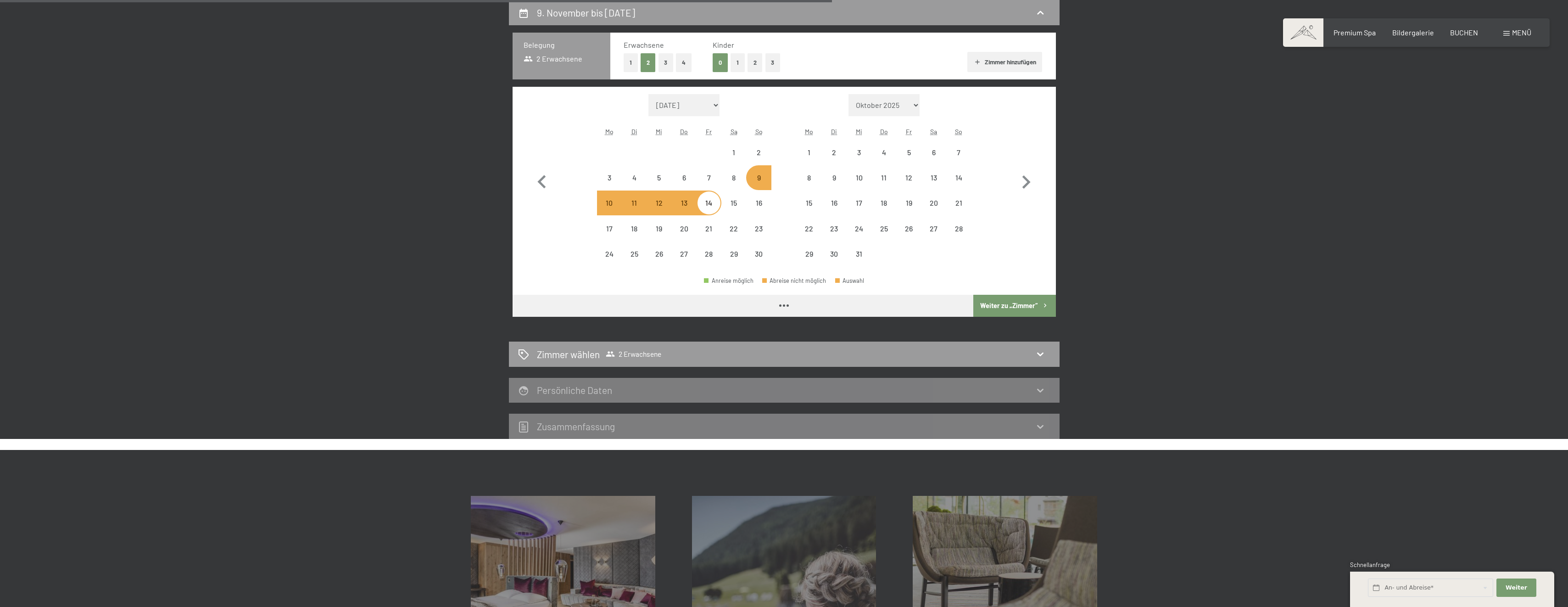
select select "[DATE]"
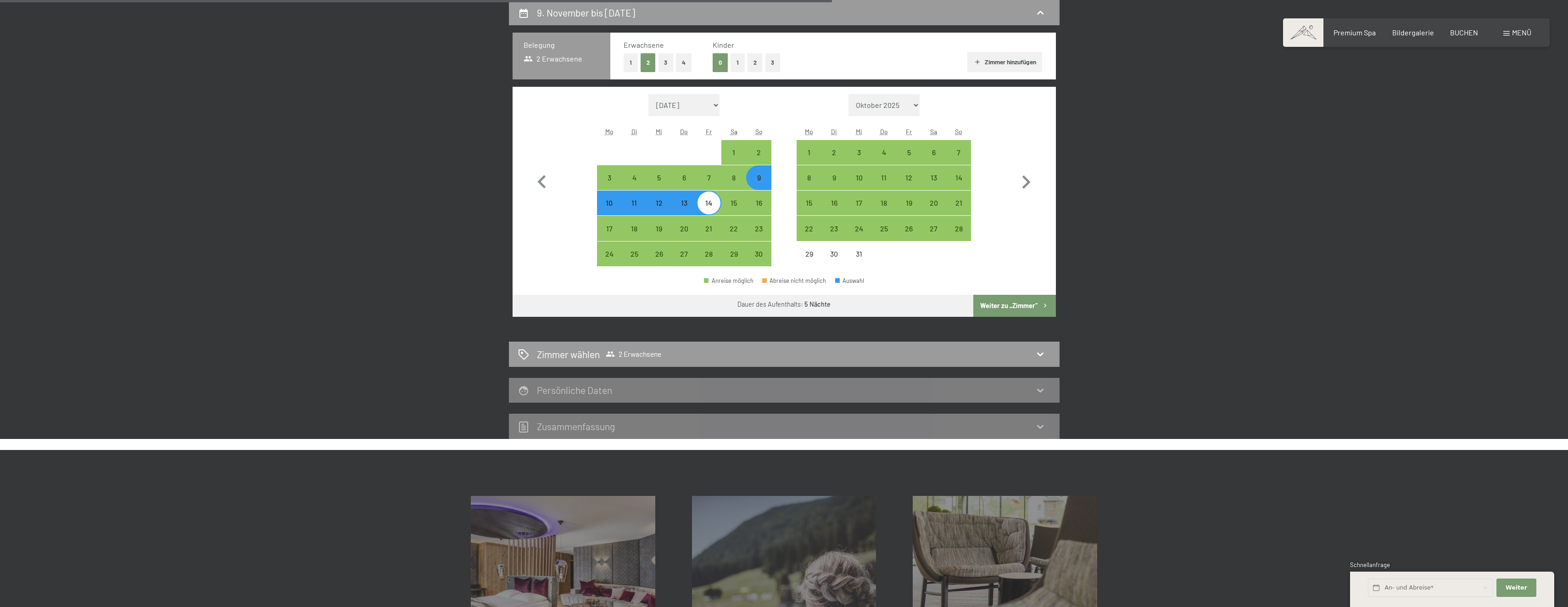
click at [1016, 307] on button "Weiter zu „Zimmer“" at bounding box center [1014, 306] width 82 height 22
select select "[DATE]"
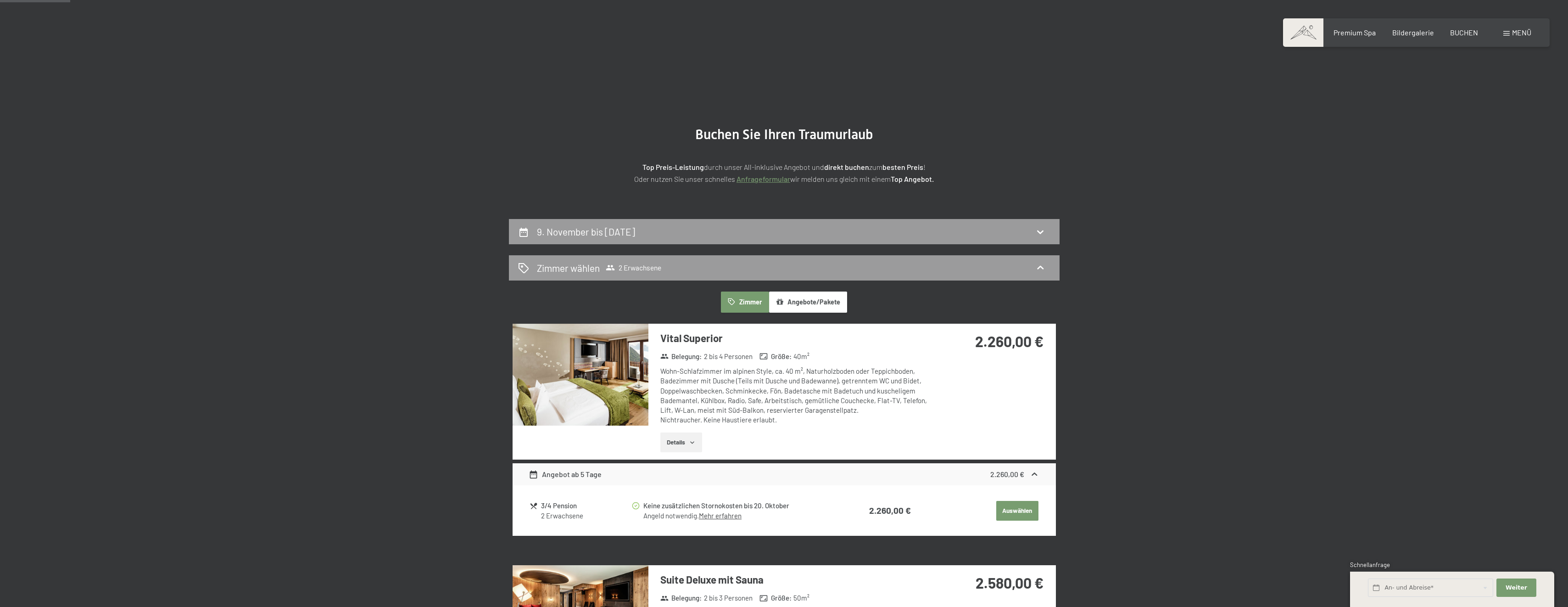
scroll to position [138, 0]
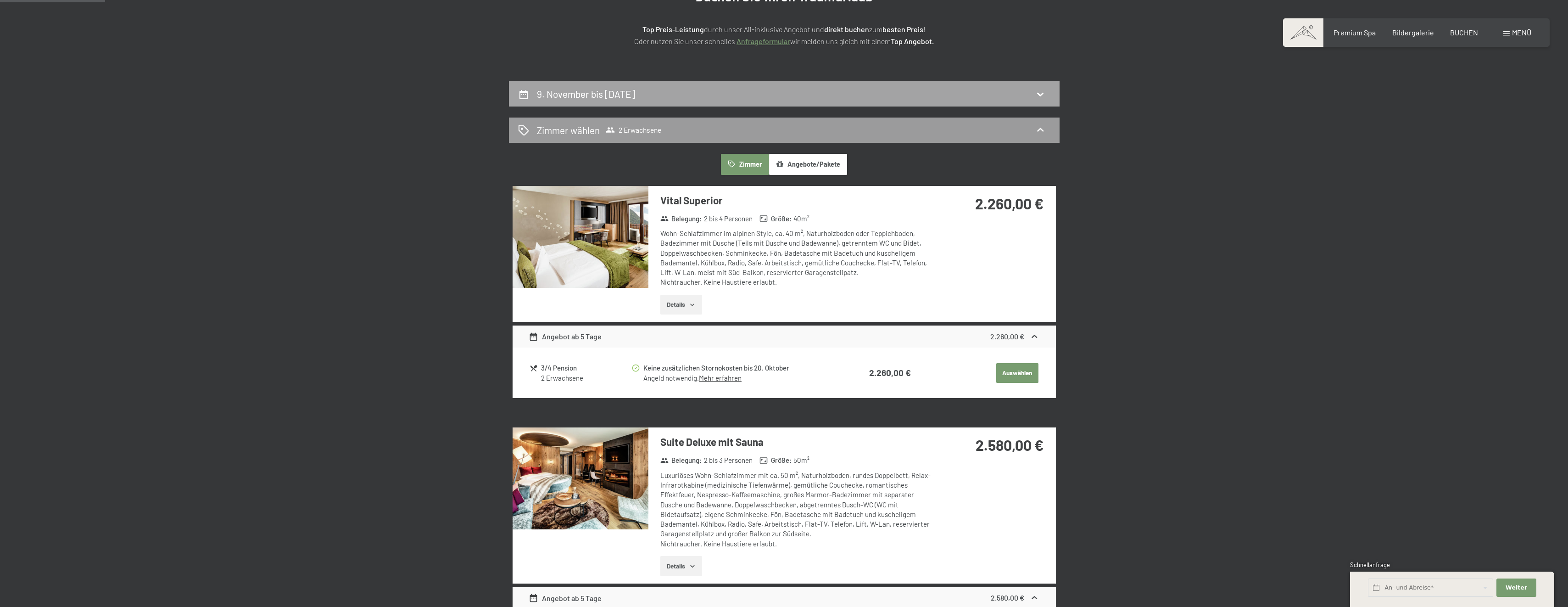
click at [1043, 94] on icon at bounding box center [1040, 94] width 6 height 3
select select "[DATE]"
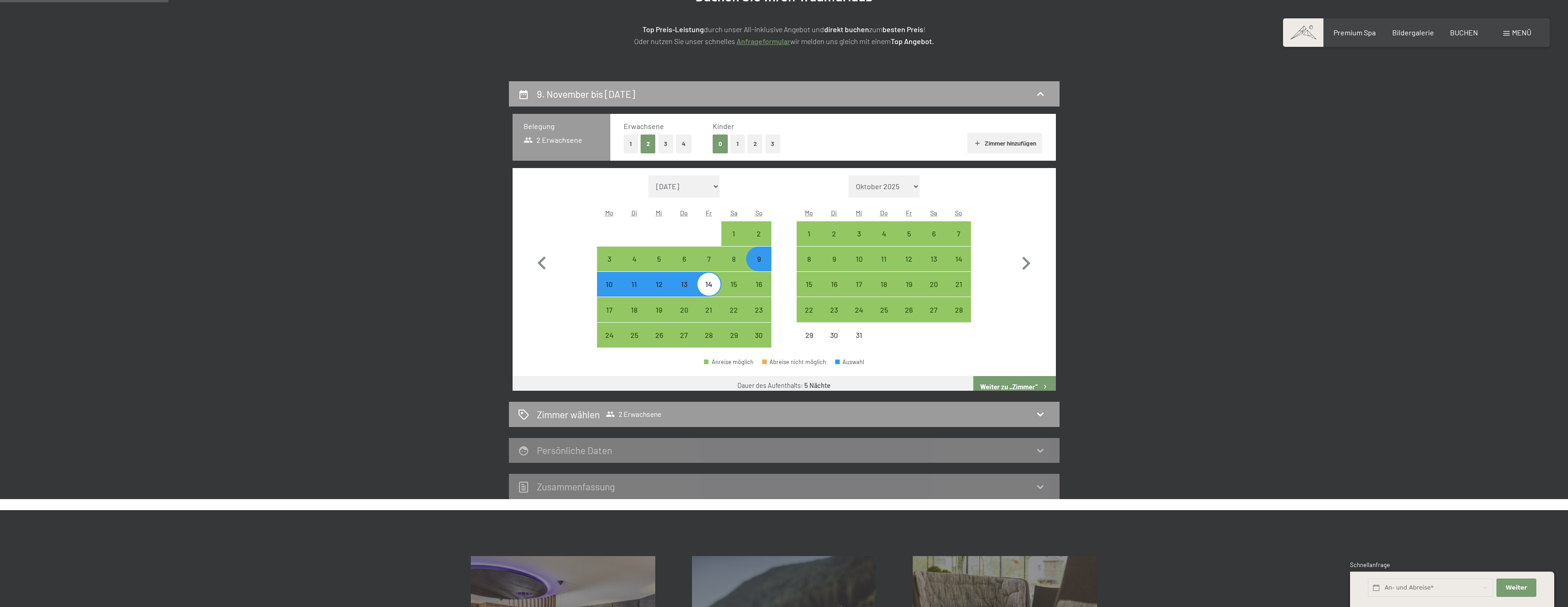
scroll to position [219, 0]
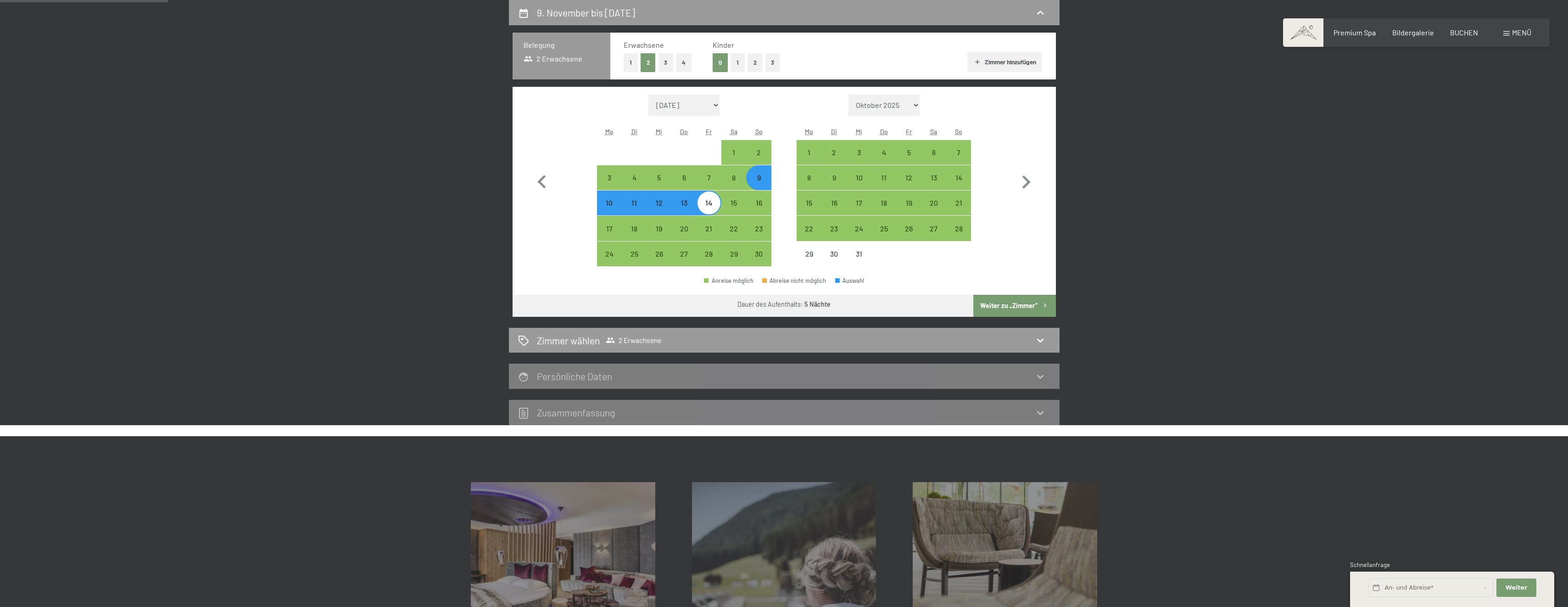
click at [764, 180] on div "9" at bounding box center [758, 185] width 23 height 23
select select "[DATE]"
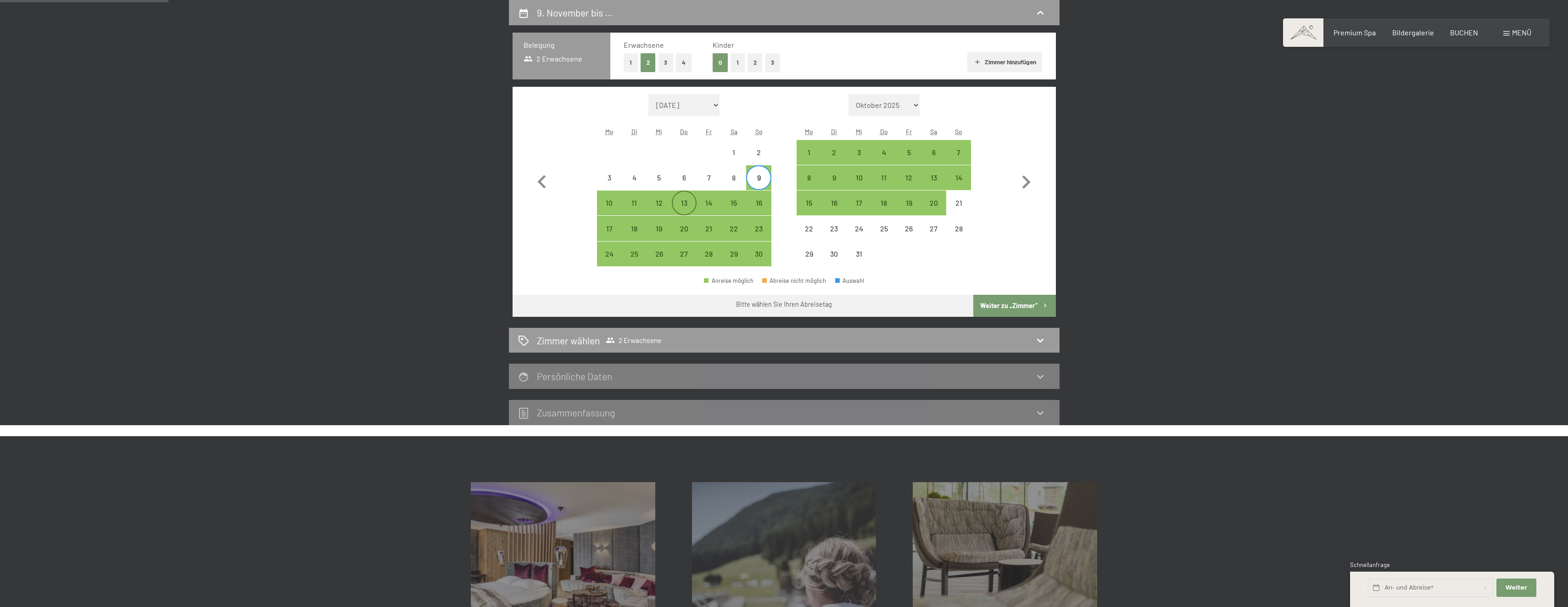
click at [686, 200] on div "13" at bounding box center [684, 210] width 23 height 23
select select "[DATE]"
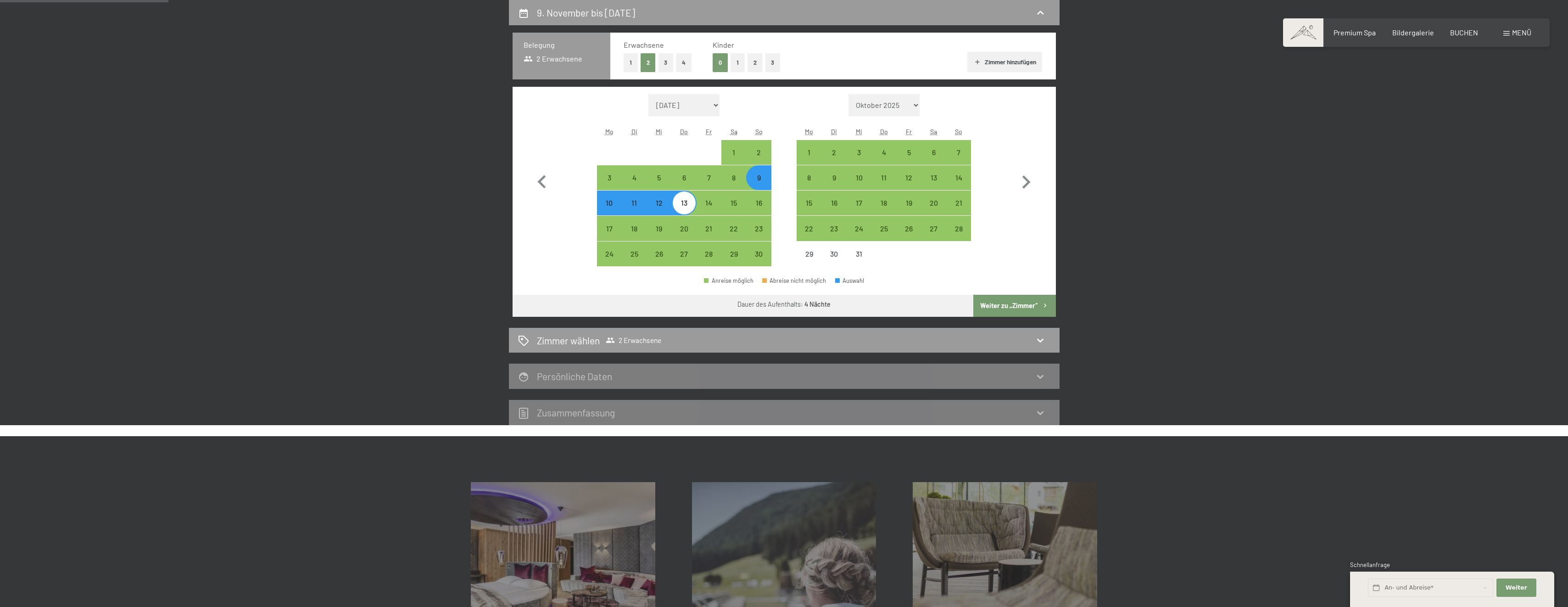
click at [1014, 306] on button "Weiter zu „Zimmer“" at bounding box center [1014, 306] width 82 height 22
select select "[DATE]"
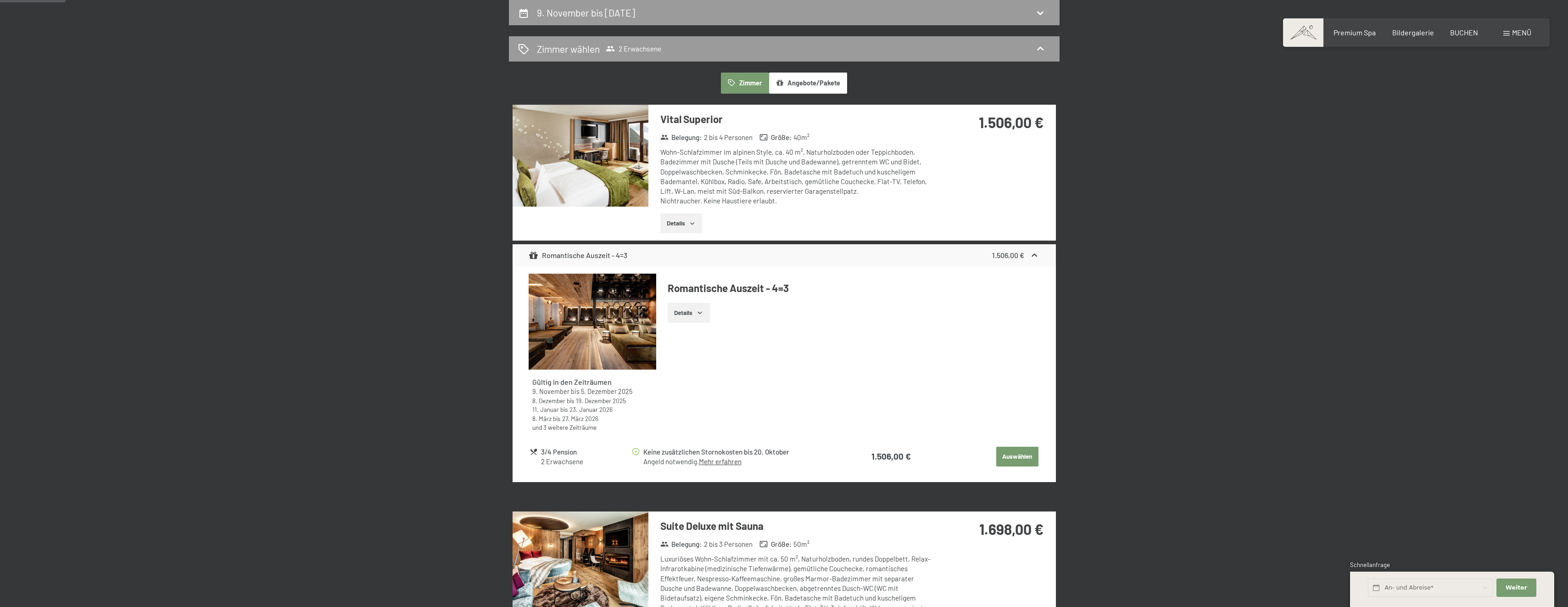
scroll to position [81, 0]
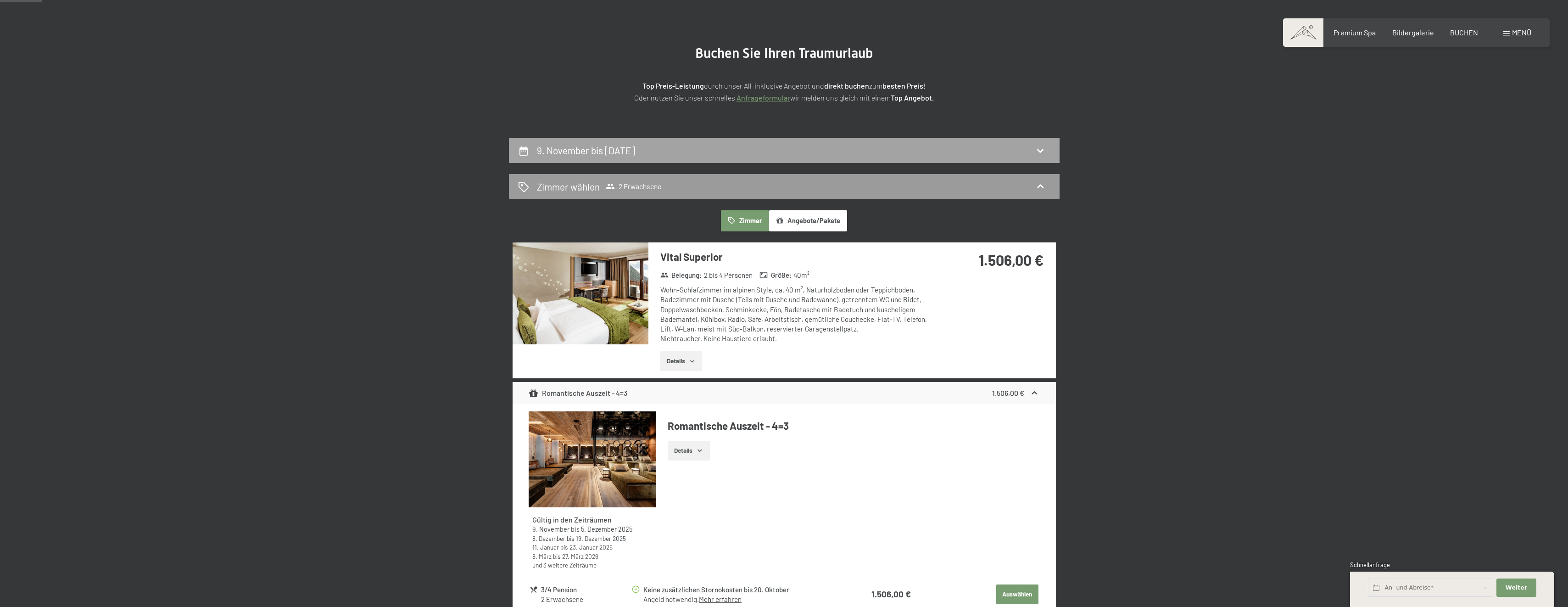
click at [1041, 147] on icon at bounding box center [1040, 151] width 11 height 11
select select "[DATE]"
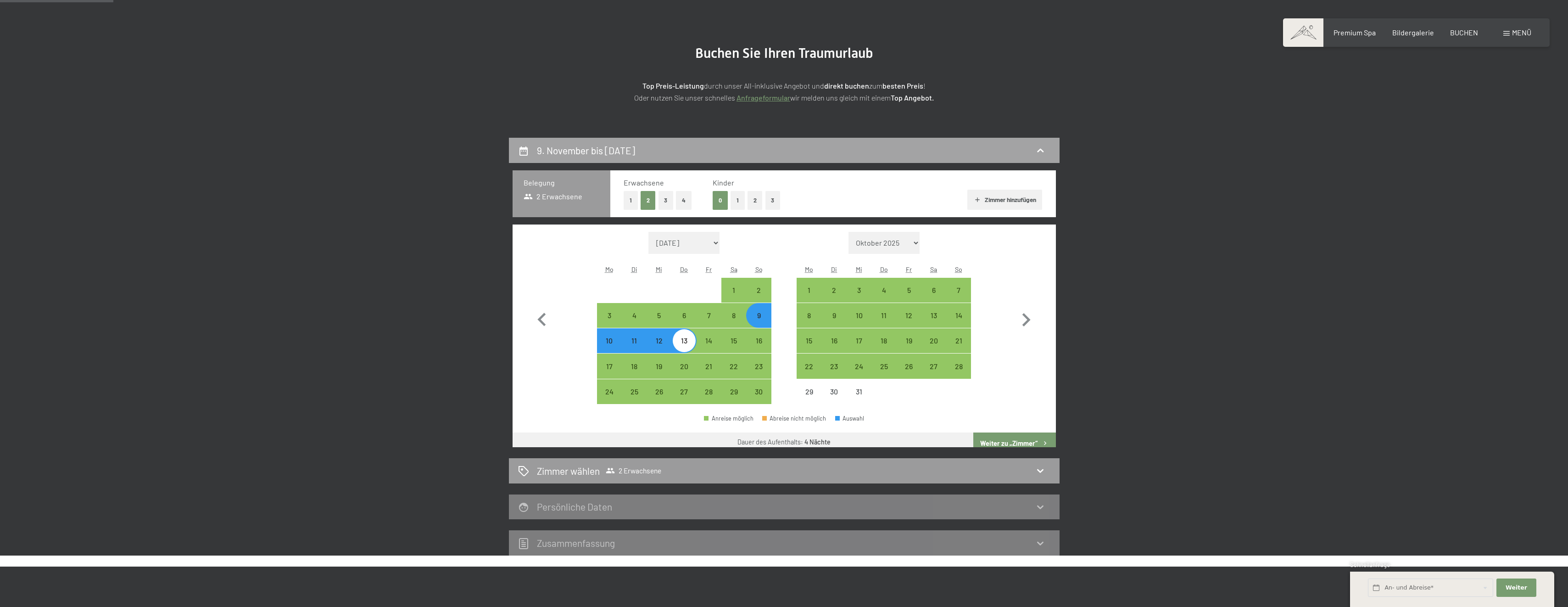
scroll to position [219, 0]
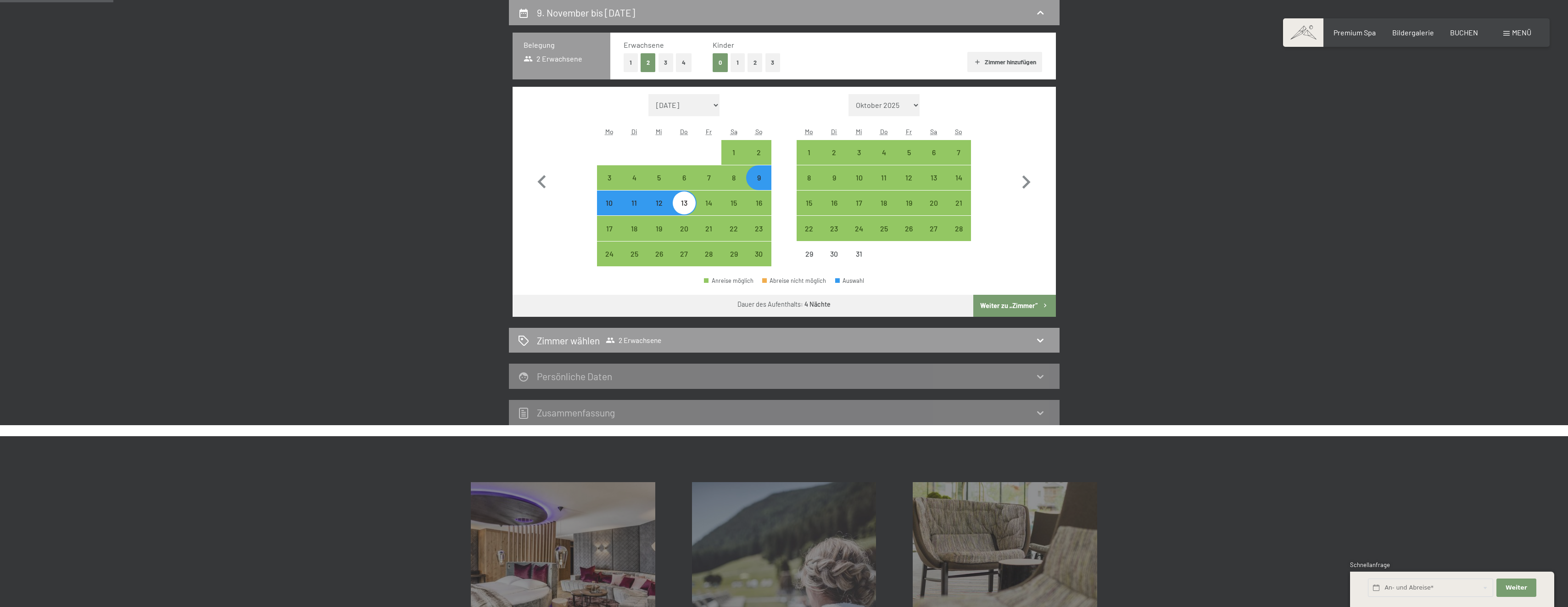
click at [761, 180] on div "9" at bounding box center [758, 185] width 23 height 23
select select "[DATE]"
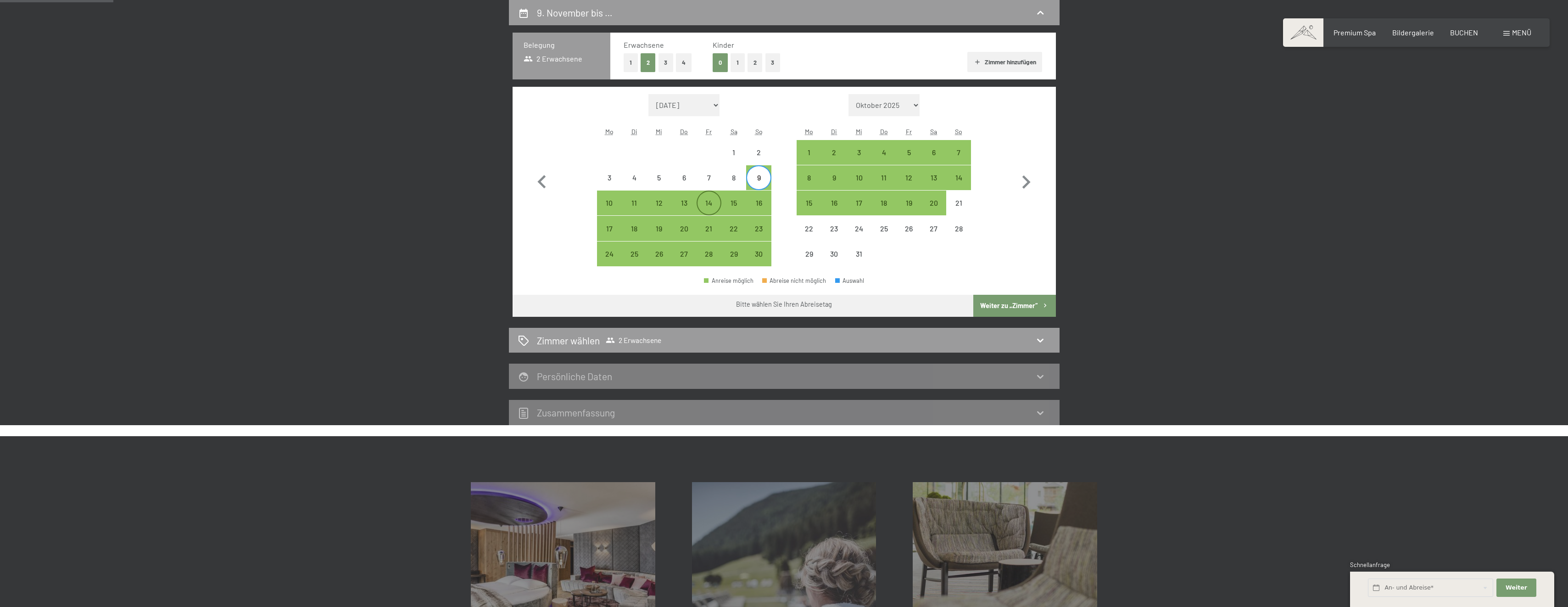
click at [712, 205] on div "14" at bounding box center [709, 210] width 23 height 23
select select "[DATE]"
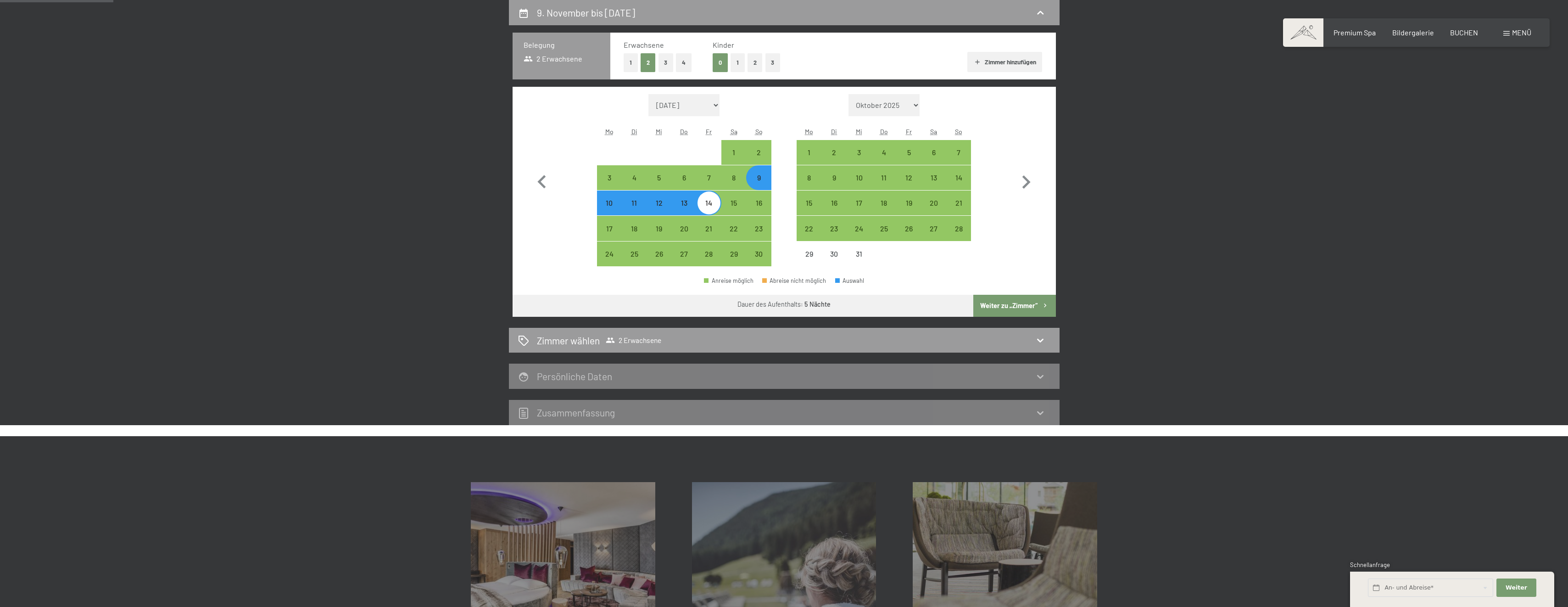
click at [757, 179] on div "9" at bounding box center [758, 185] width 23 height 23
select select "[DATE]"
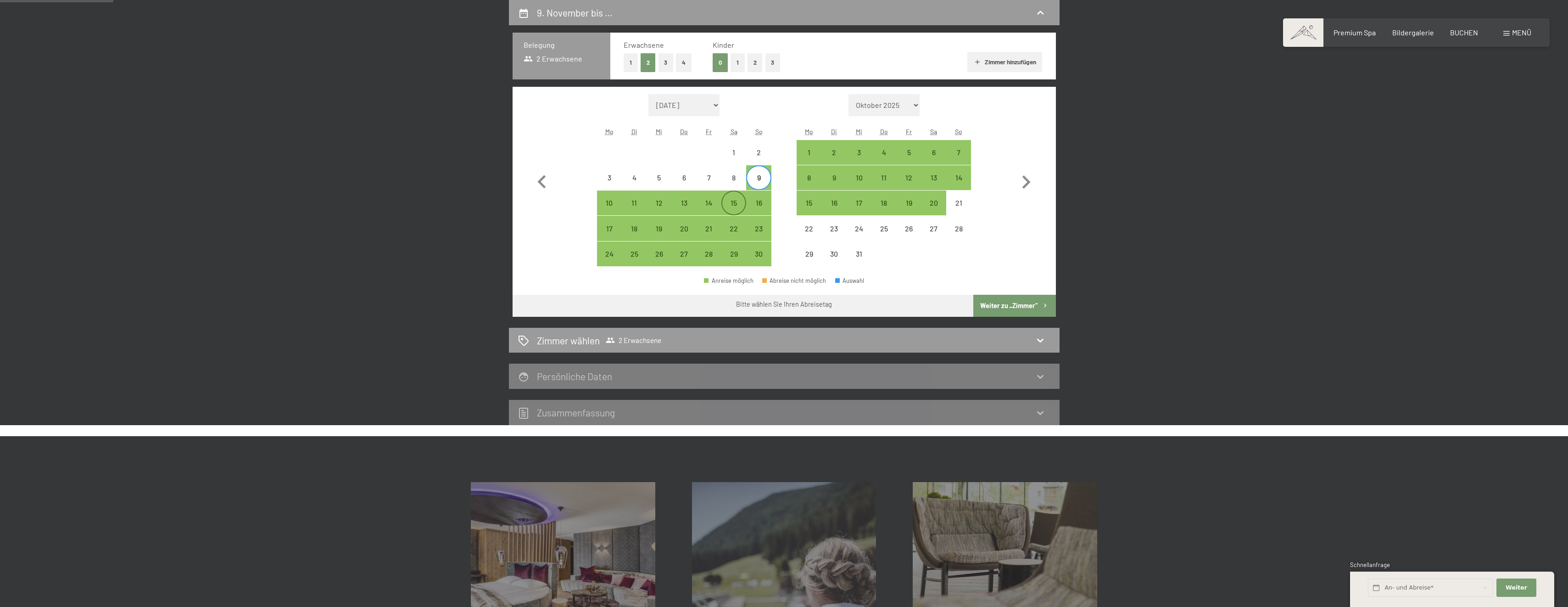
click at [733, 204] on div "15" at bounding box center [734, 210] width 23 height 23
select select "[DATE]"
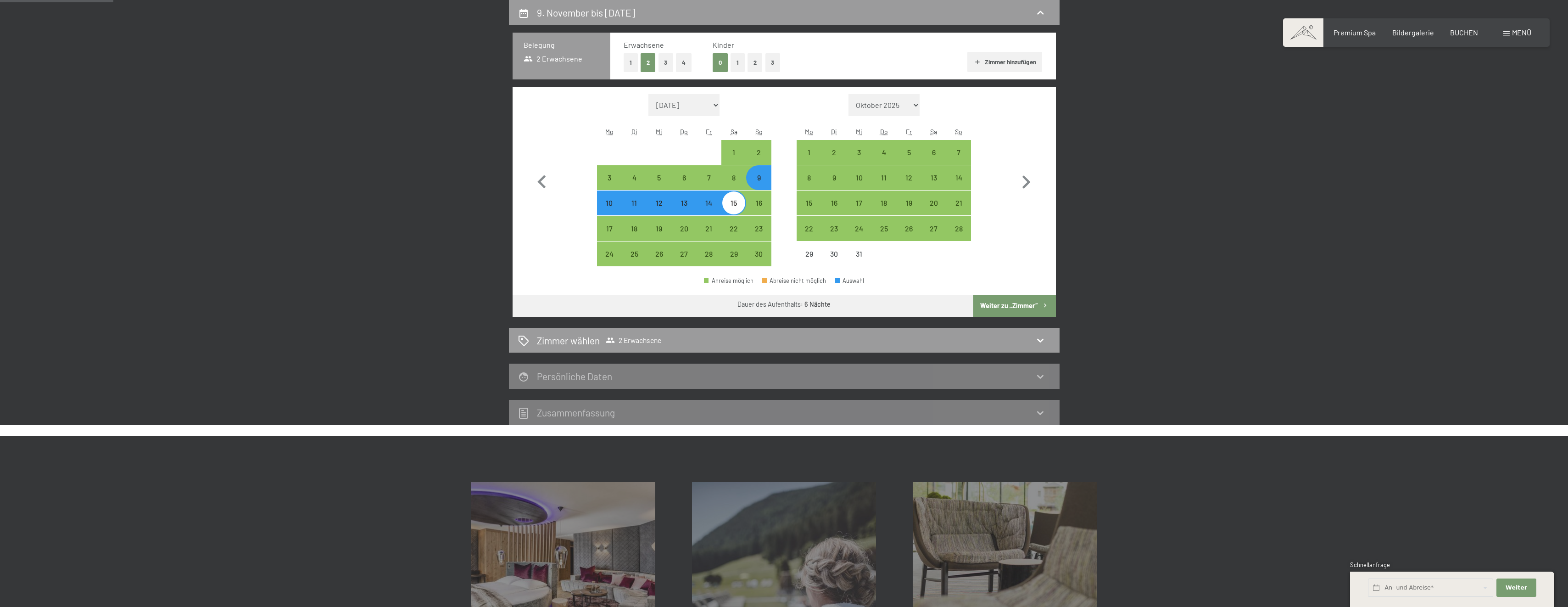
click at [761, 182] on div "9" at bounding box center [758, 185] width 23 height 23
select select "[DATE]"
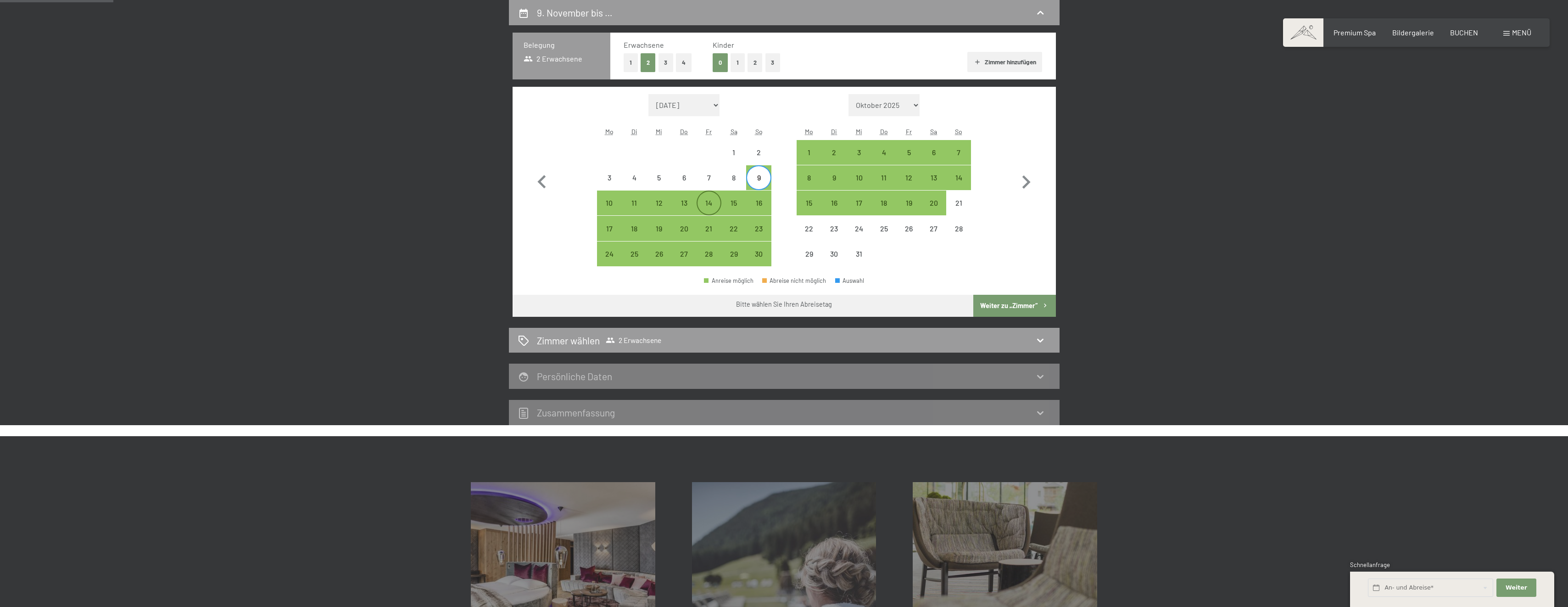
click at [711, 203] on div "14" at bounding box center [709, 210] width 23 height 23
select select "[DATE]"
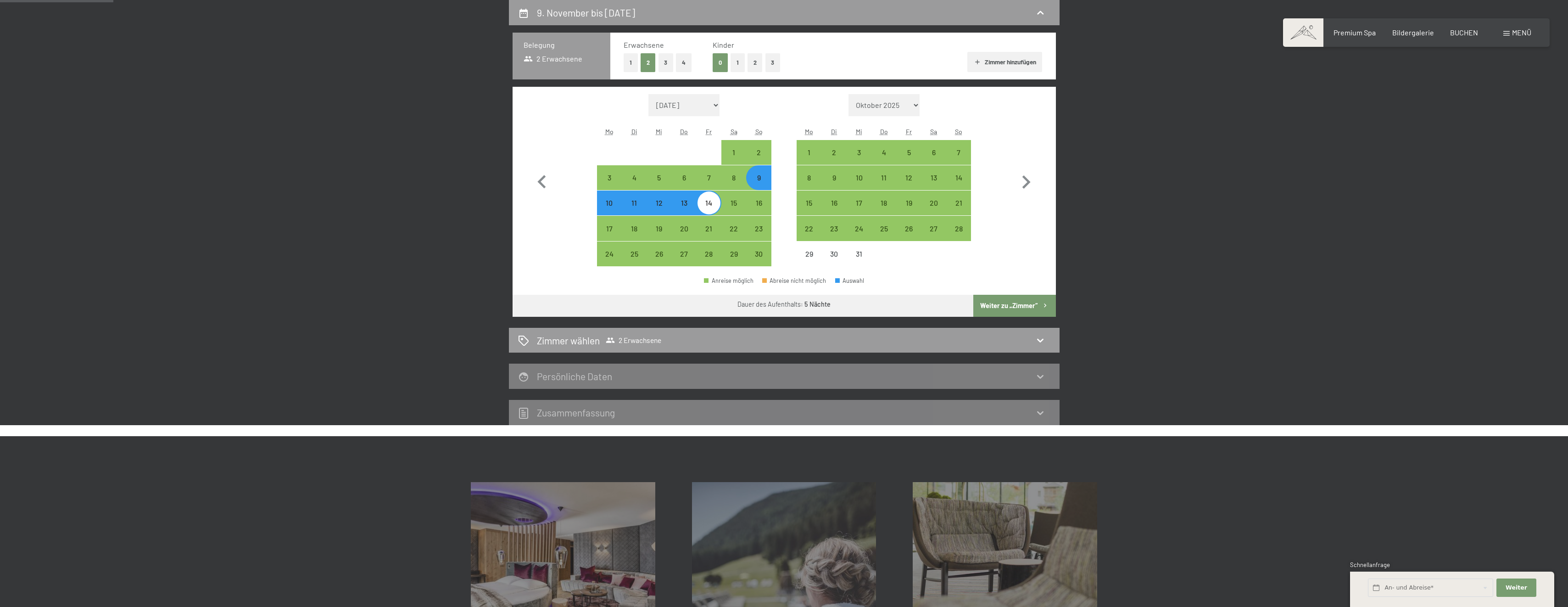
click at [989, 307] on button "Weiter zu „Zimmer“" at bounding box center [1014, 306] width 82 height 22
select select "[DATE]"
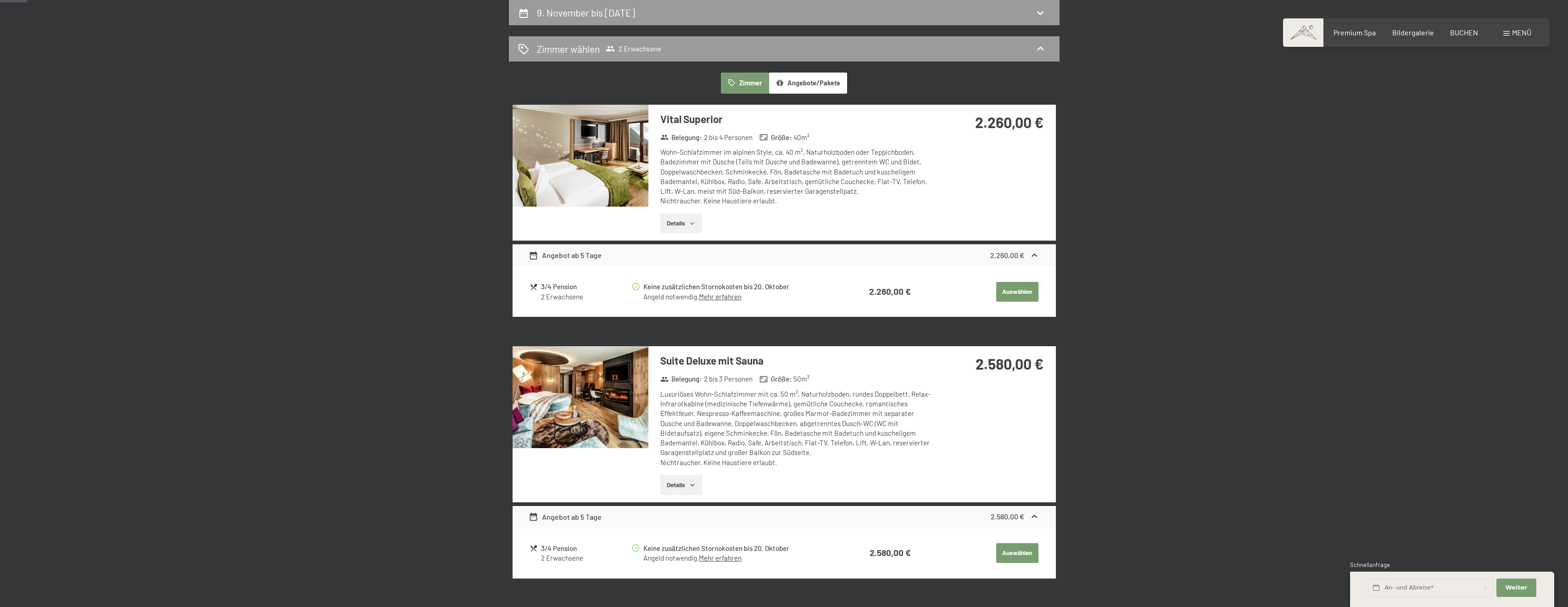
scroll to position [0, 0]
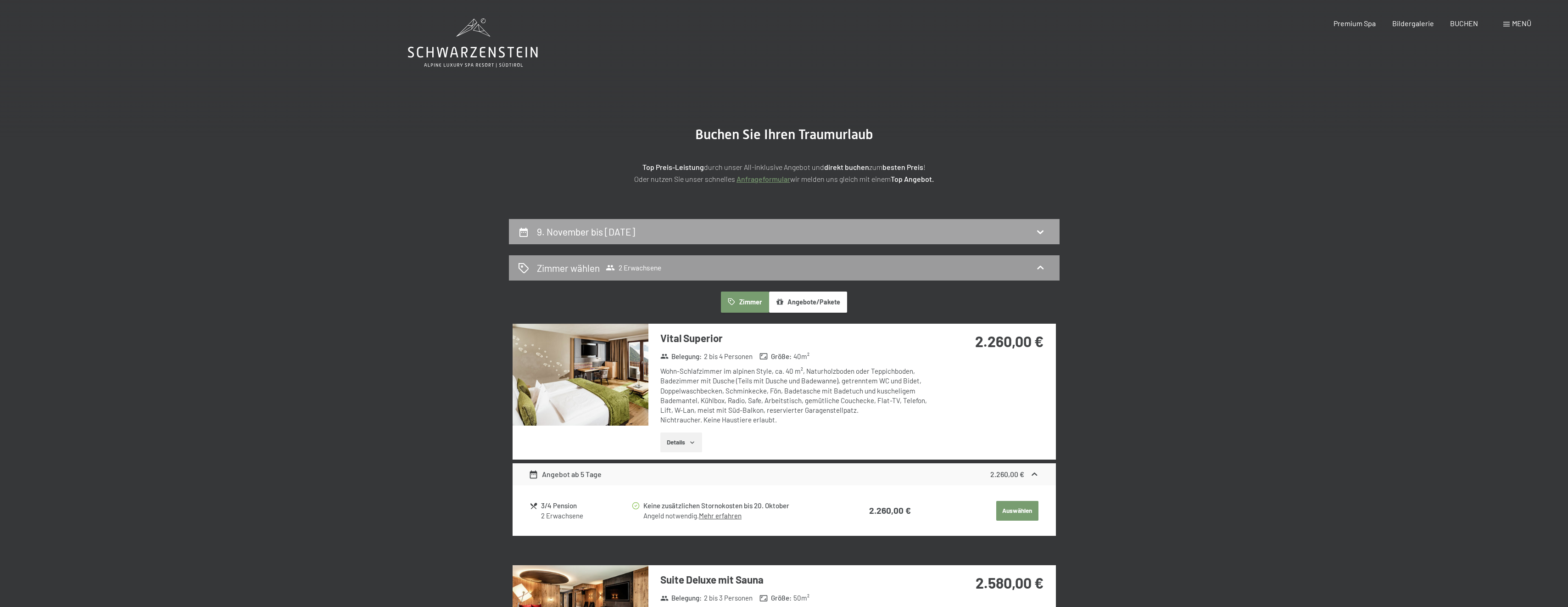
click at [1042, 235] on icon at bounding box center [1040, 232] width 11 height 11
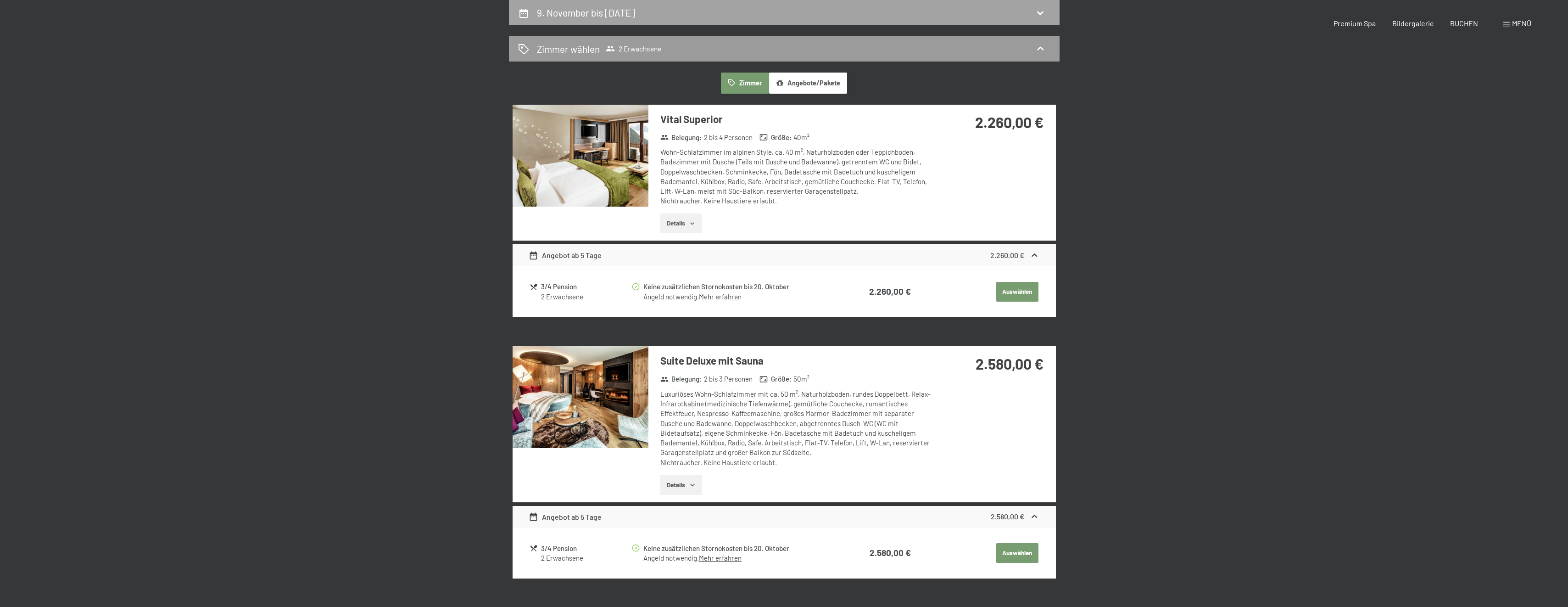
select select "[DATE]"
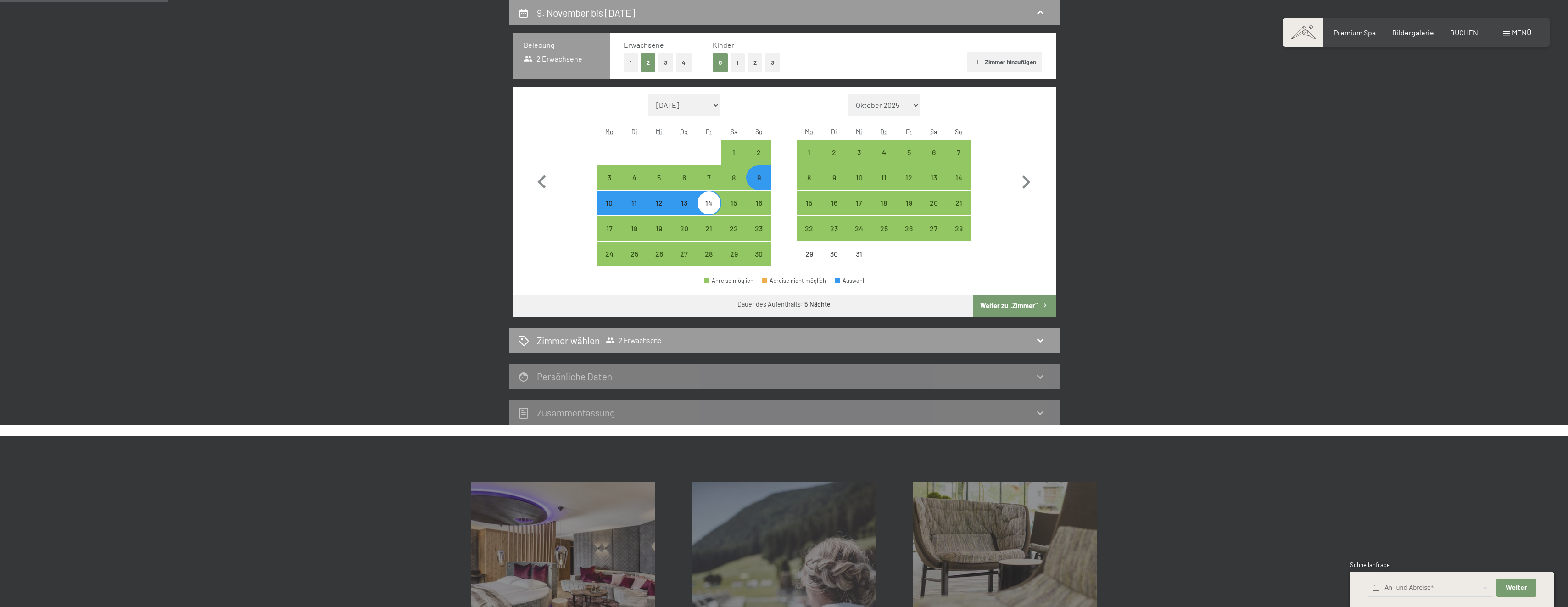
click at [764, 179] on div "9" at bounding box center [758, 185] width 23 height 23
select select "[DATE]"
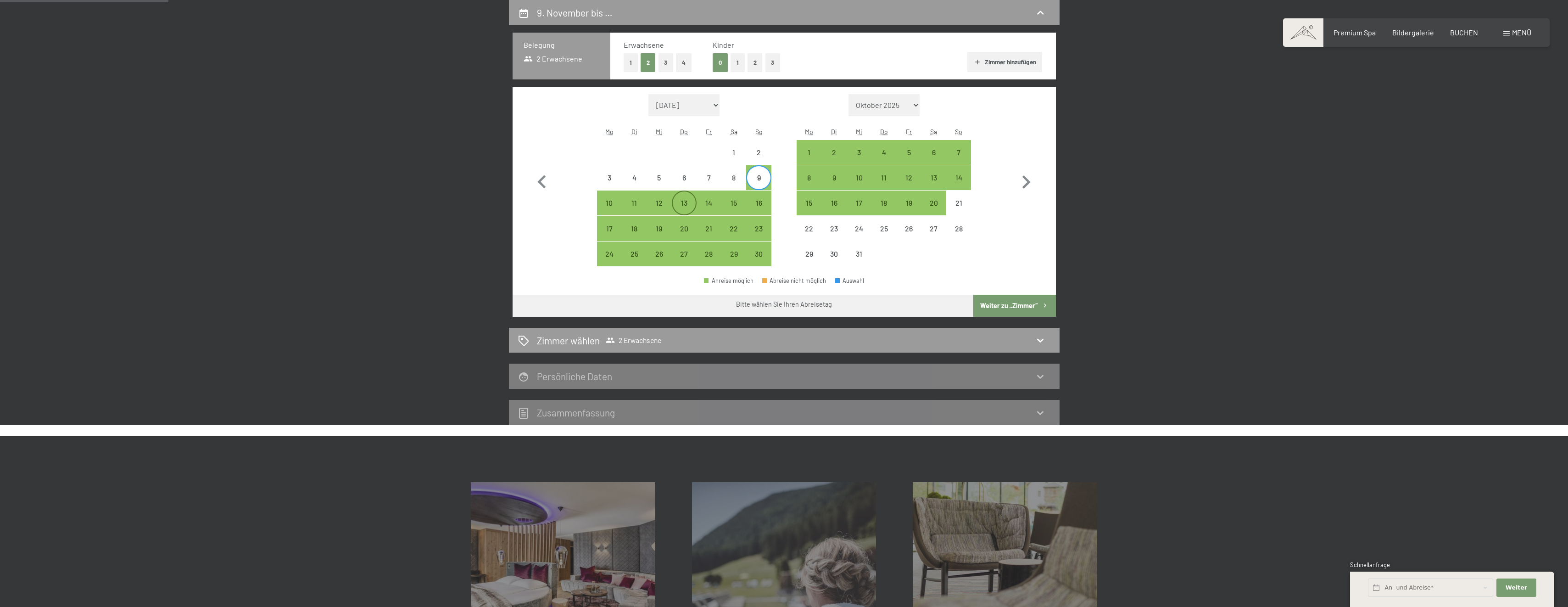
click at [686, 205] on div "13" at bounding box center [684, 210] width 23 height 23
select select "[DATE]"
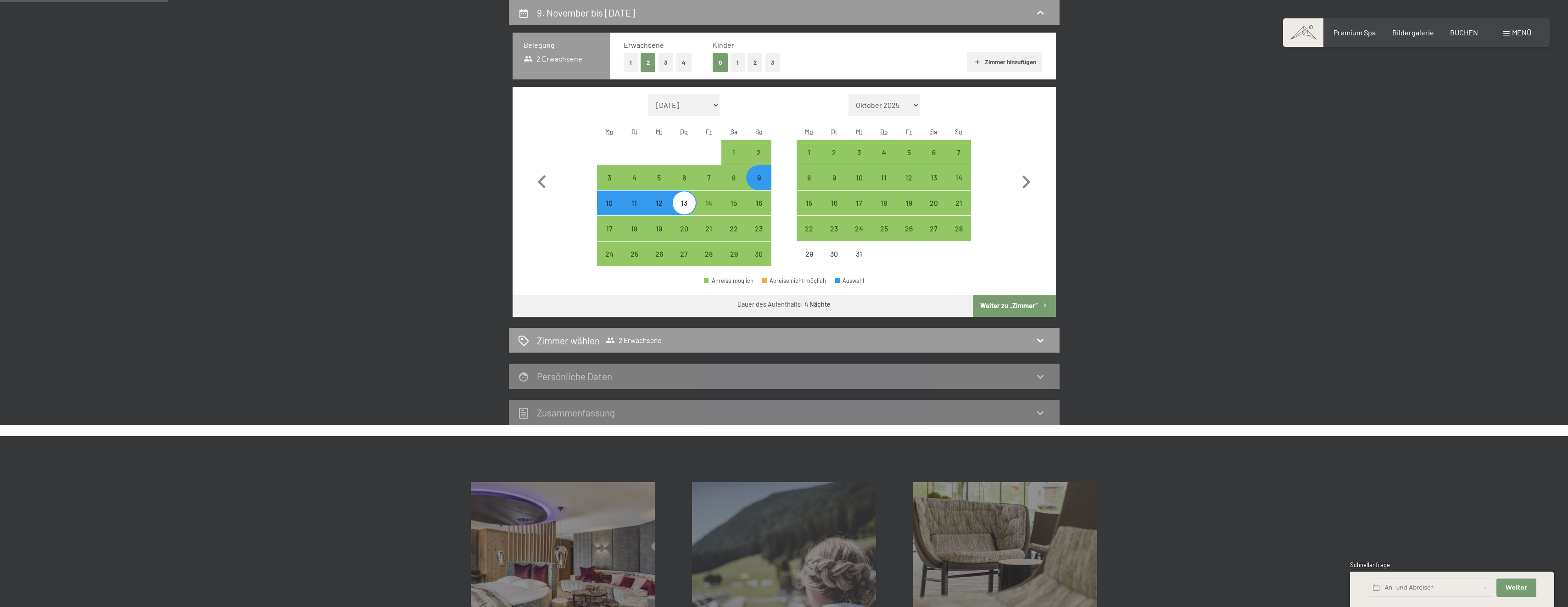
click at [1003, 305] on button "Weiter zu „Zimmer“" at bounding box center [1014, 306] width 82 height 22
select select "[DATE]"
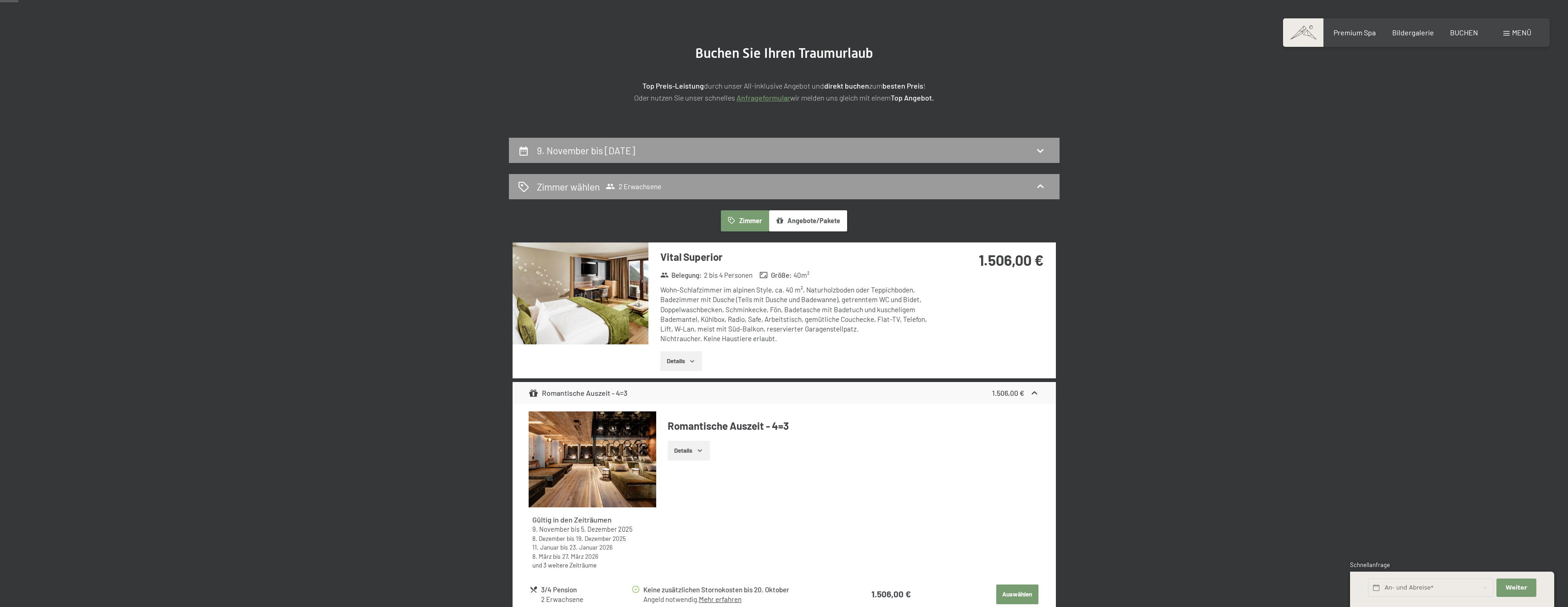
scroll to position [0, 0]
